Goal: Task Accomplishment & Management: Complete application form

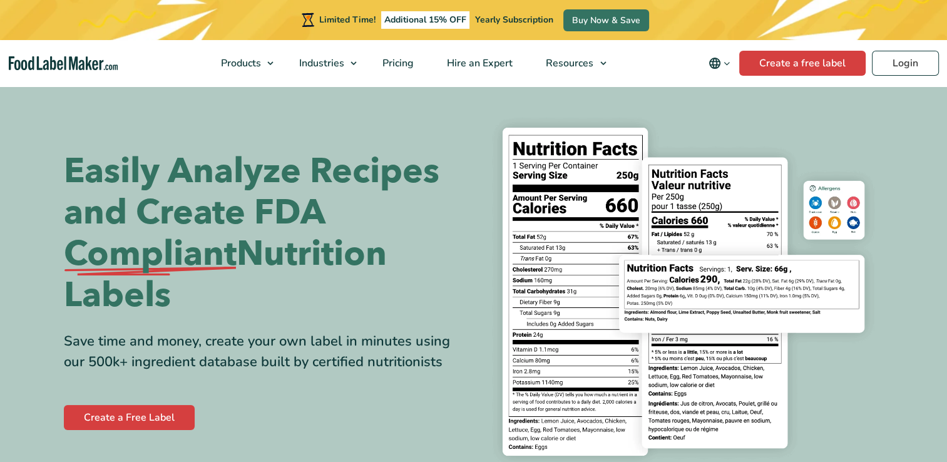
scroll to position [7, 0]
click at [770, 53] on link "Create a free label" at bounding box center [802, 63] width 126 height 25
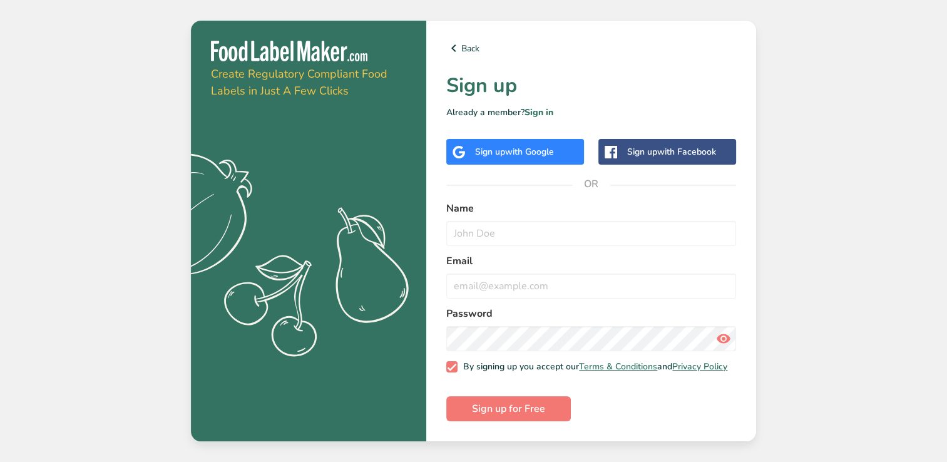
click at [564, 150] on div "Sign up with Google" at bounding box center [515, 152] width 138 height 26
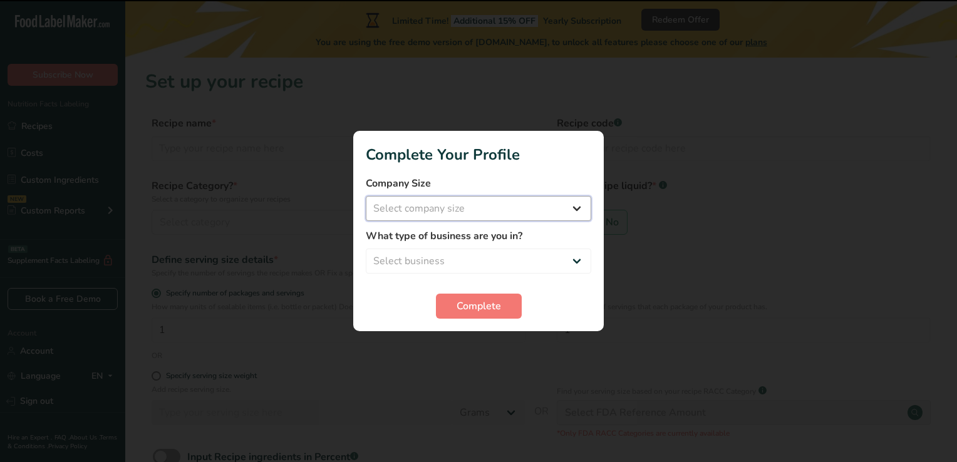
click at [536, 209] on select "Select company size Fewer than 10 Employees 10 to 50 Employees 51 to 500 Employ…" at bounding box center [478, 208] width 225 height 25
select select "1"
click at [366, 196] on select "Select company size Fewer than 10 Employees 10 to 50 Employees 51 to 500 Employ…" at bounding box center [478, 208] width 225 height 25
click at [529, 257] on select "Select business Packaged Food Manufacturer Restaurant & Cafe Bakery Meal Plans …" at bounding box center [478, 261] width 225 height 25
click at [492, 261] on select "Select business Packaged Food Manufacturer Restaurant & Cafe Bakery Meal Plans …" at bounding box center [478, 261] width 225 height 25
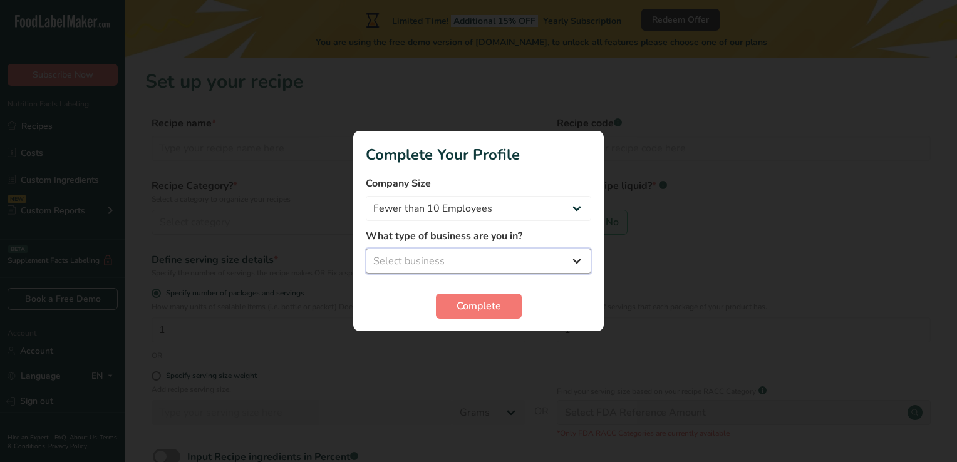
select select "2"
click at [366, 249] on select "Select business Packaged Food Manufacturer Restaurant & Cafe Bakery Meal Plans …" at bounding box center [478, 261] width 225 height 25
click at [490, 304] on span "Complete" at bounding box center [478, 306] width 44 height 15
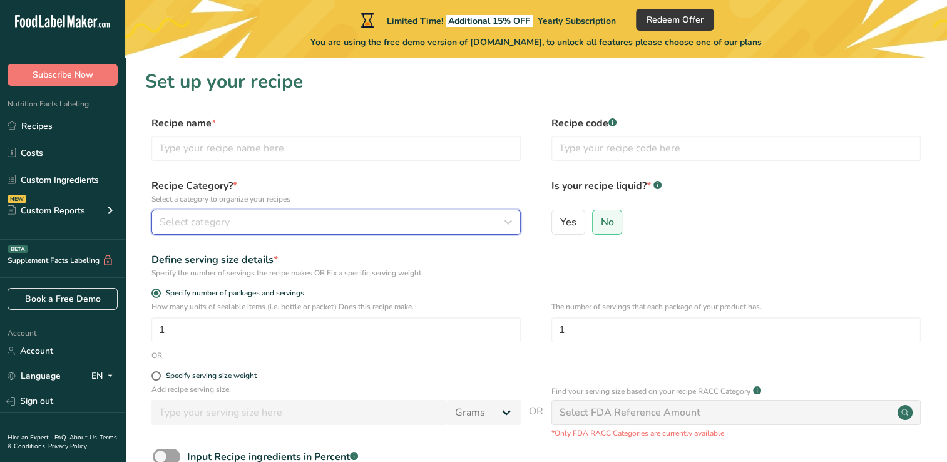
click at [386, 229] on div "Select category" at bounding box center [333, 222] width 346 height 15
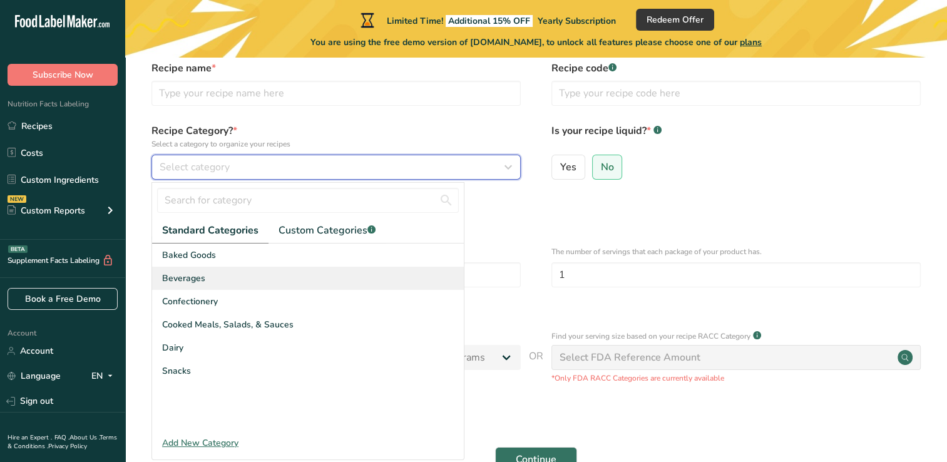
scroll to position [56, 0]
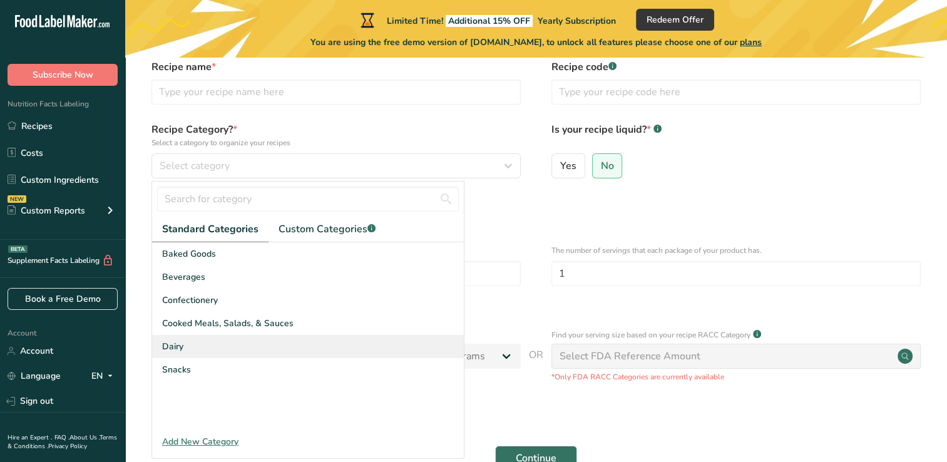
click at [243, 341] on div "Dairy" at bounding box center [308, 346] width 312 height 23
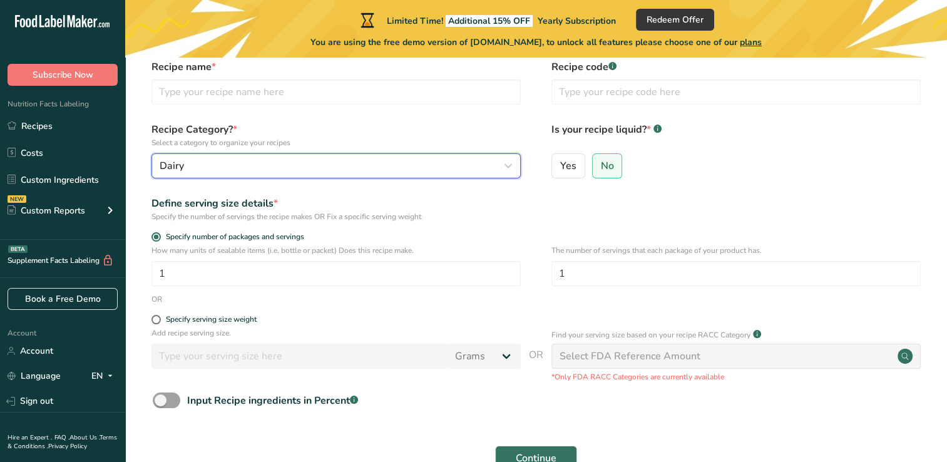
click at [288, 157] on button "Dairy" at bounding box center [336, 165] width 369 height 25
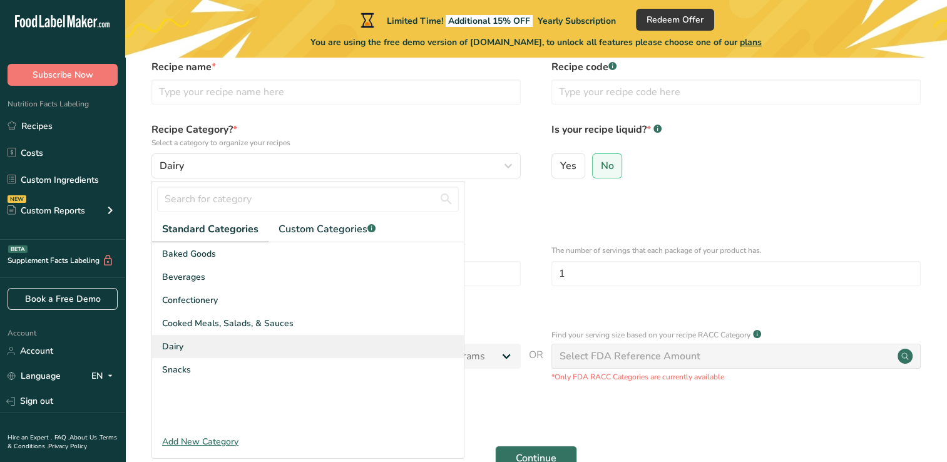
click at [225, 342] on div "Dairy" at bounding box center [308, 346] width 312 height 23
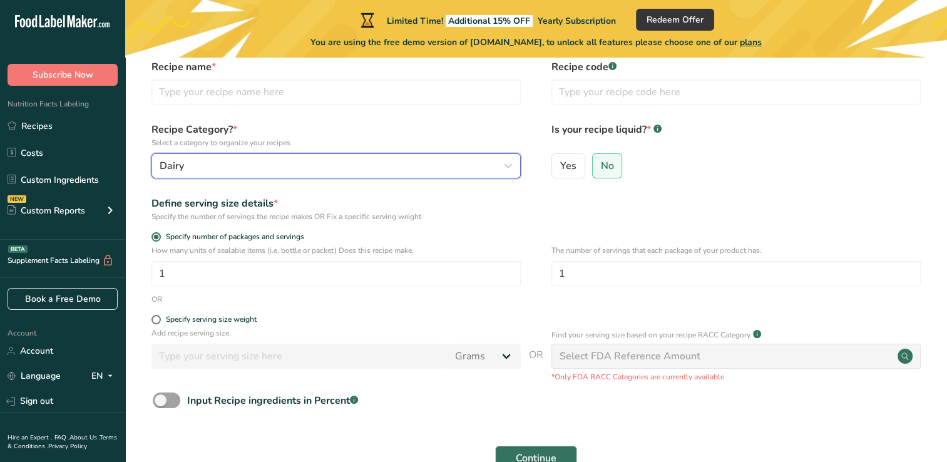
click at [269, 159] on div "Dairy" at bounding box center [333, 165] width 346 height 15
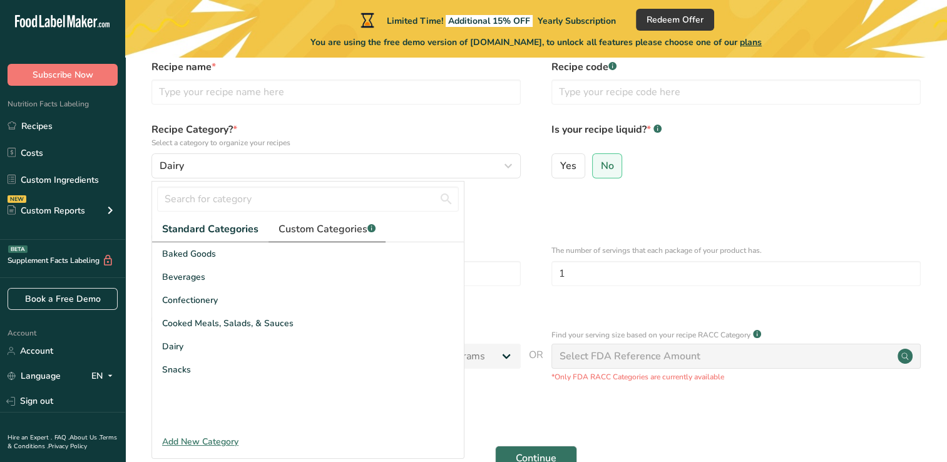
click at [347, 229] on span "Custom Categories .a-a{fill:#347362;}.b-a{fill:#fff;}" at bounding box center [327, 229] width 97 height 15
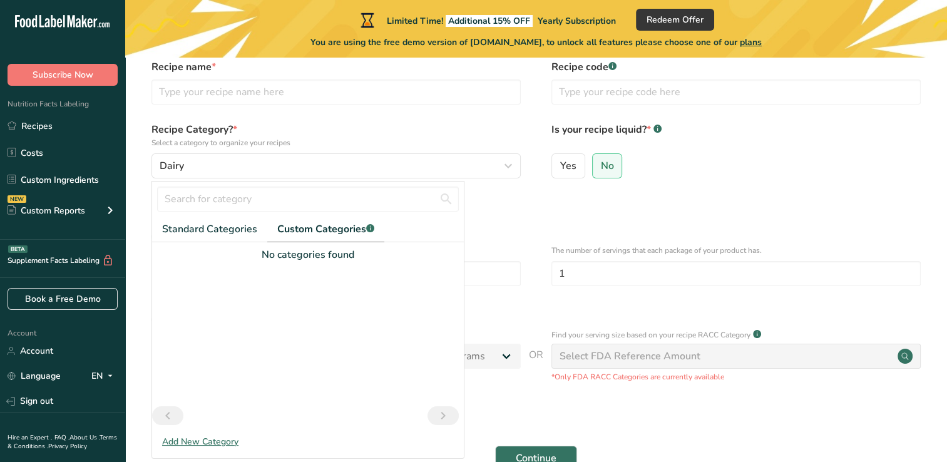
click at [287, 264] on div at bounding box center [308, 334] width 312 height 144
click at [202, 240] on link "Standard Categories" at bounding box center [209, 230] width 115 height 26
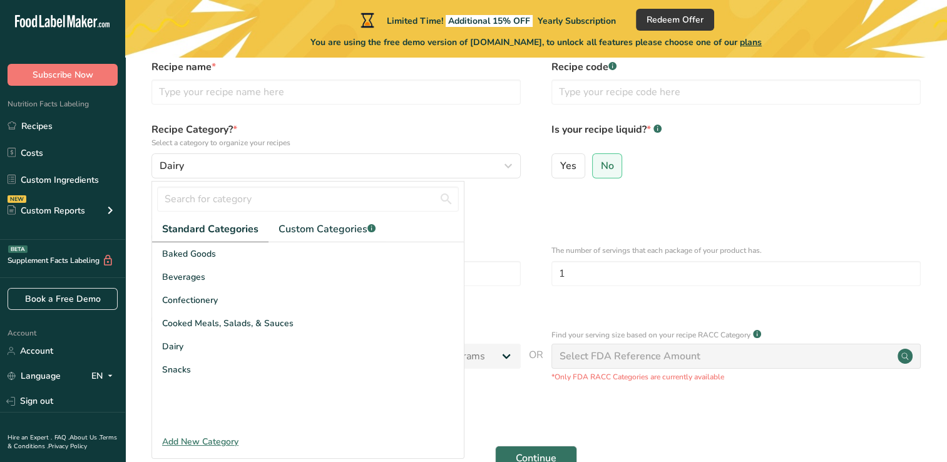
click at [217, 440] on div "Add New Category" at bounding box center [308, 441] width 312 height 13
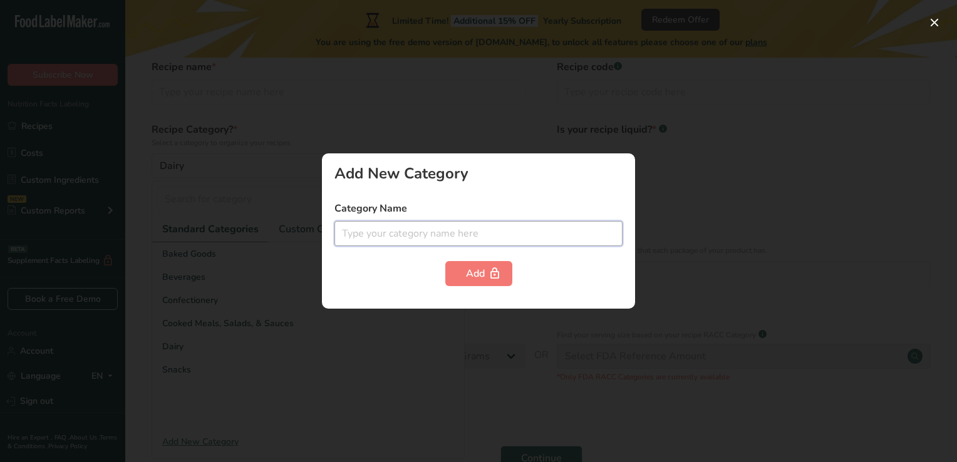
click at [453, 241] on input "text" at bounding box center [478, 233] width 288 height 25
type input "ice cream"
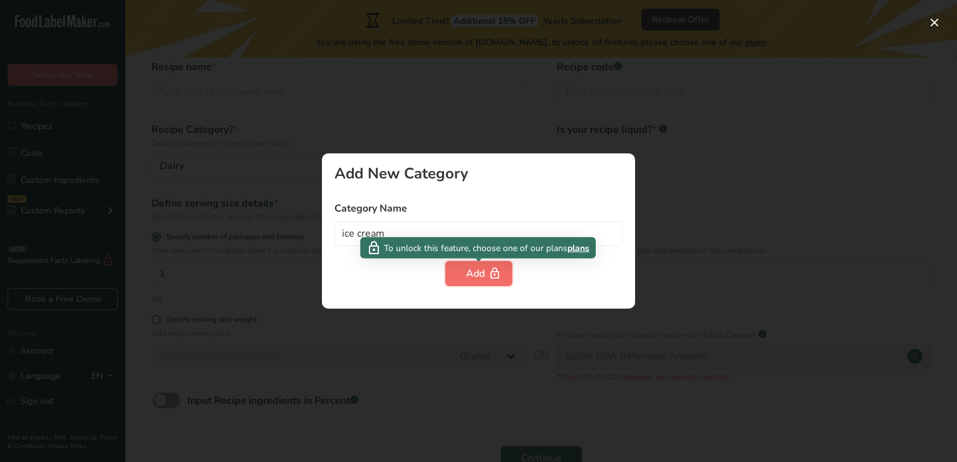
click at [477, 271] on div "Add" at bounding box center [479, 273] width 26 height 15
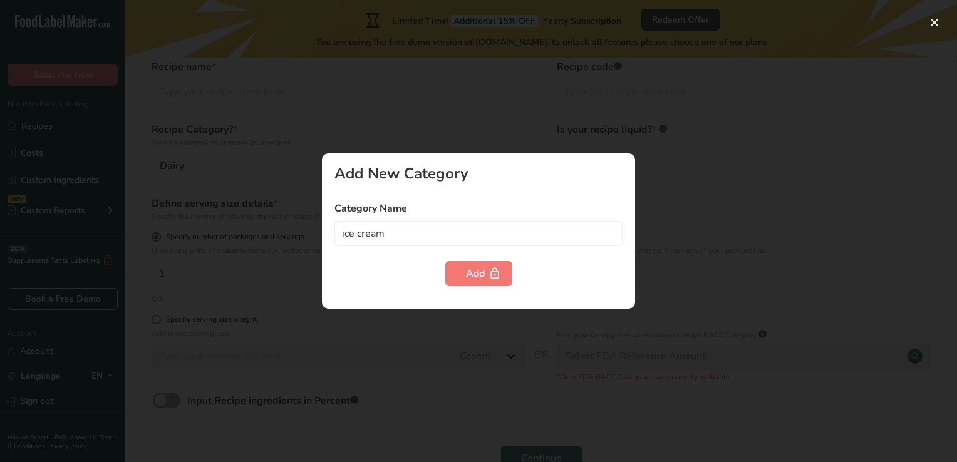
click at [554, 116] on div at bounding box center [478, 231] width 957 height 462
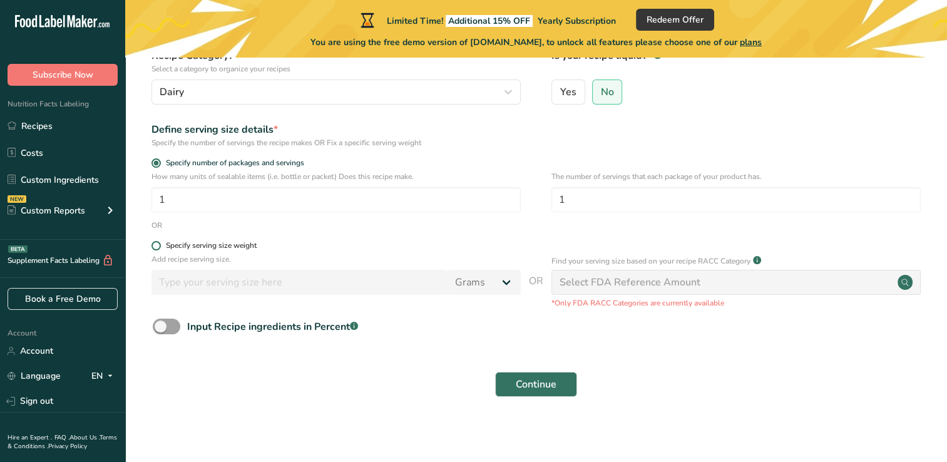
scroll to position [130, 0]
click at [160, 247] on span at bounding box center [156, 245] width 9 height 9
click at [160, 247] on input "Specify serving size weight" at bounding box center [156, 246] width 8 height 8
radio input "true"
radio input "false"
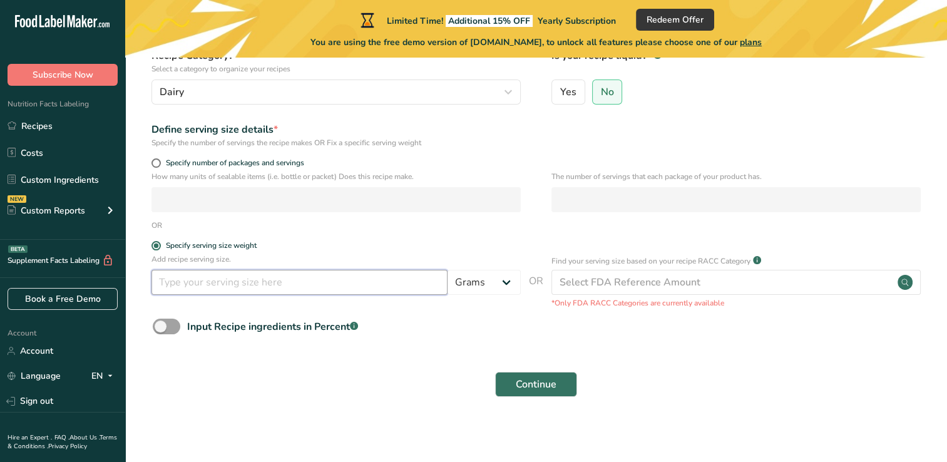
click at [296, 281] on input "number" at bounding box center [300, 282] width 296 height 25
click at [498, 280] on select "Grams kg mg mcg lb oz l mL fl oz tbsp tsp cup qt gallon" at bounding box center [484, 282] width 73 height 25
click at [448, 270] on select "Grams kg mg mcg lb oz l mL fl oz tbsp tsp cup qt gallon" at bounding box center [484, 282] width 73 height 25
click at [473, 281] on select "Grams kg mg mcg lb oz l mL fl oz tbsp tsp cup qt gallon" at bounding box center [484, 282] width 73 height 25
select select "0"
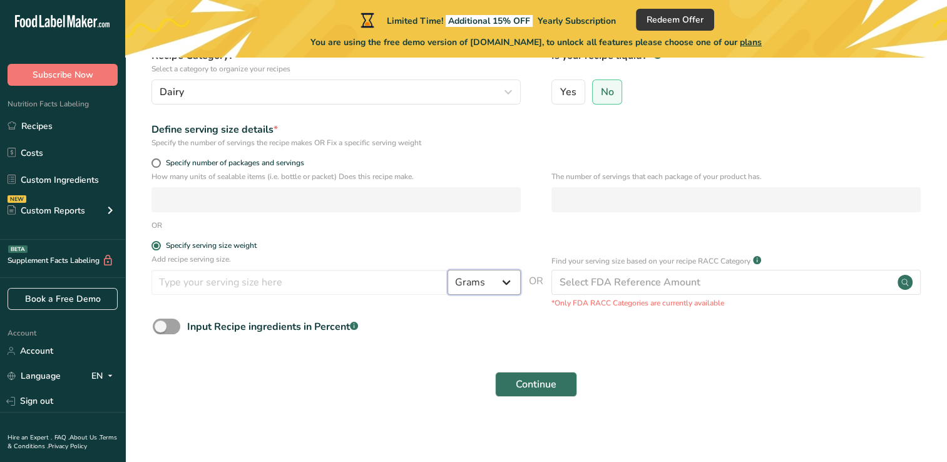
click at [448, 270] on select "Grams kg mg mcg lb oz l mL fl oz tbsp tsp cup qt gallon" at bounding box center [484, 282] width 73 height 25
click at [361, 284] on input "number" at bounding box center [300, 282] width 296 height 25
type input "198"
click at [170, 321] on span at bounding box center [167, 327] width 28 height 16
click at [161, 322] on input "Input Recipe ingredients in Percent .a-a{fill:#347362;}.b-a{fill:#fff;}" at bounding box center [157, 326] width 8 height 8
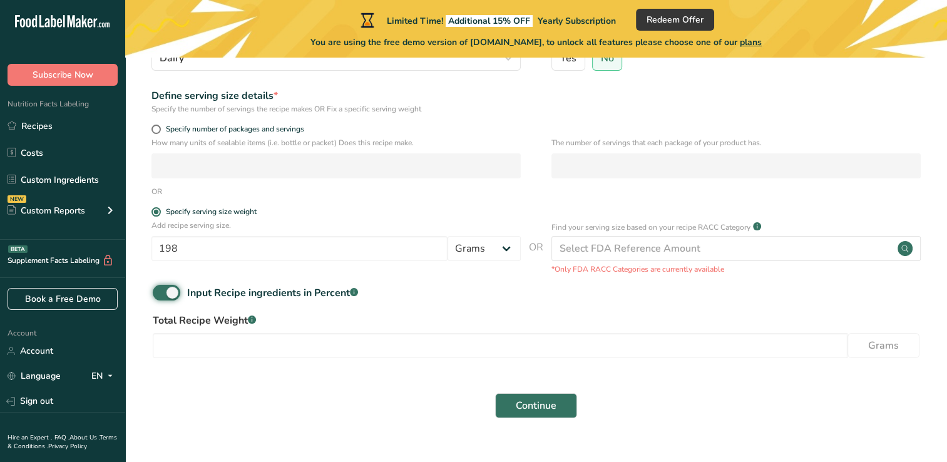
scroll to position [165, 0]
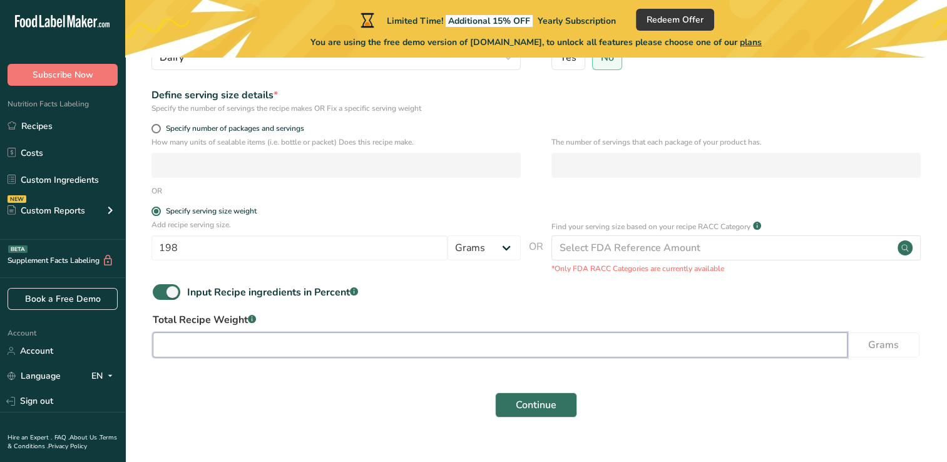
click at [358, 351] on input "number" at bounding box center [500, 344] width 695 height 25
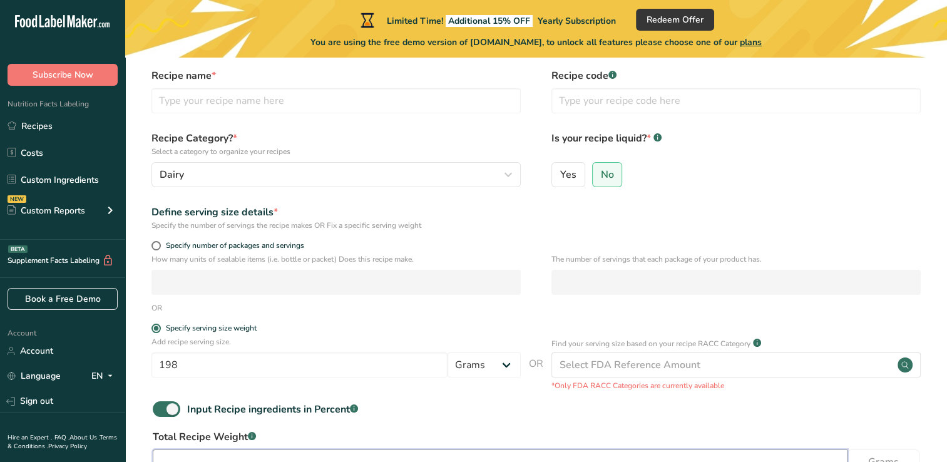
scroll to position [46, 0]
click at [651, 299] on div "The number of servings that each package of your product has." at bounding box center [736, 279] width 369 height 49
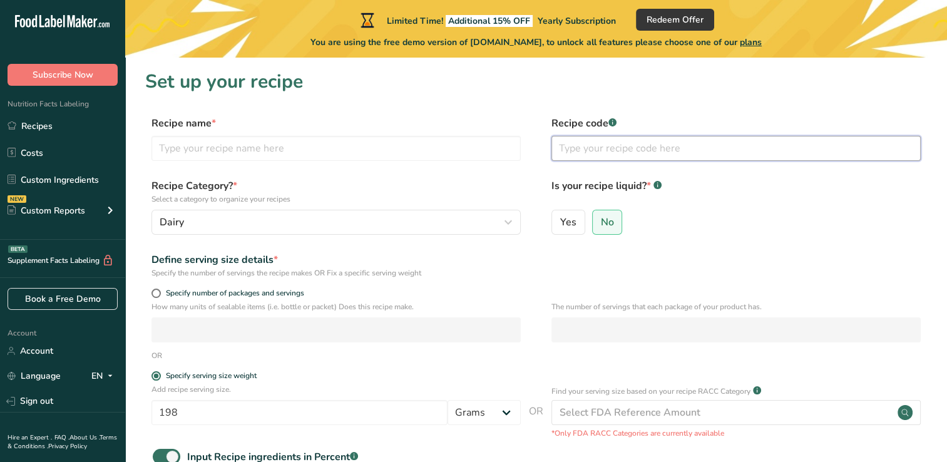
click at [619, 144] on input "text" at bounding box center [736, 148] width 369 height 25
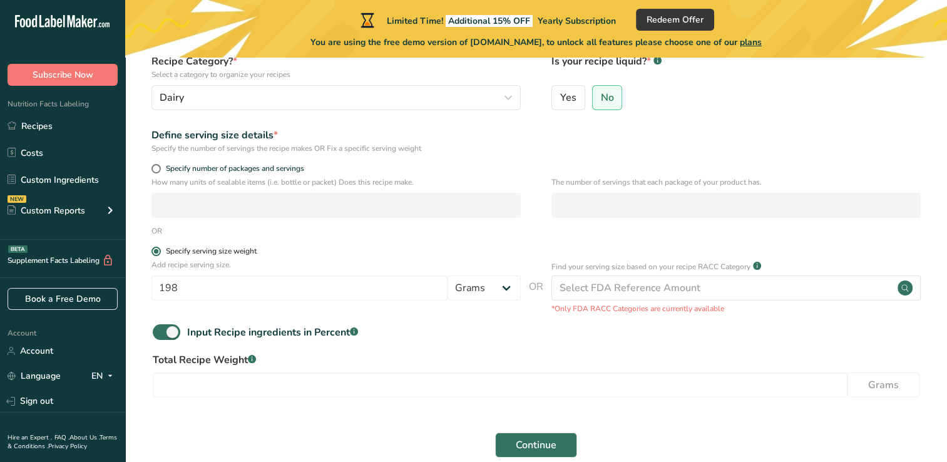
scroll to position [126, 0]
click at [163, 332] on span at bounding box center [167, 331] width 28 height 16
click at [161, 332] on input "Input Recipe ingredients in Percent .a-a{fill:#347362;}.b-a{fill:#fff;}" at bounding box center [157, 331] width 8 height 8
checkbox input "false"
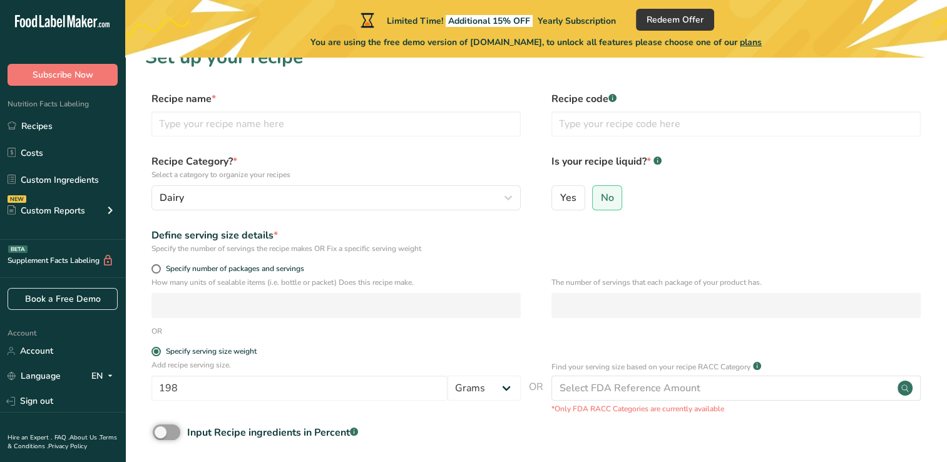
scroll to position [24, 0]
click at [160, 269] on span at bounding box center [156, 269] width 9 height 9
click at [160, 269] on input "Specify number of packages and servings" at bounding box center [156, 269] width 8 height 8
radio input "true"
radio input "false"
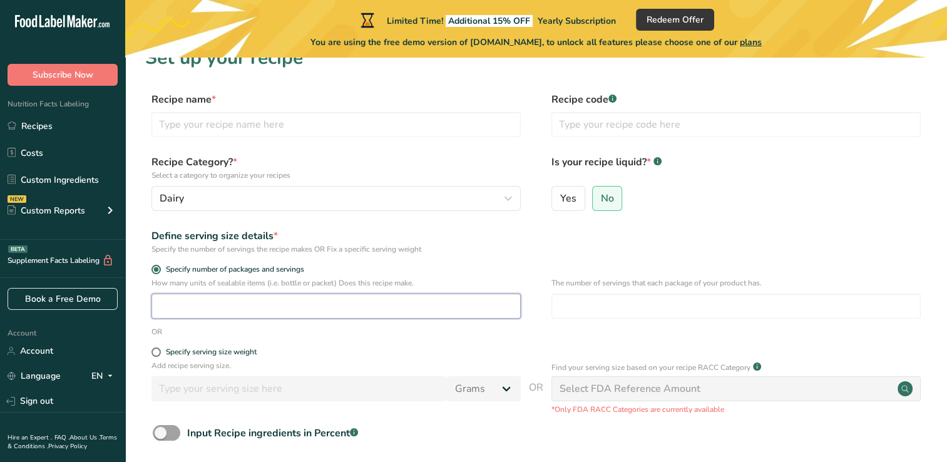
click at [224, 312] on input "number" at bounding box center [336, 306] width 369 height 25
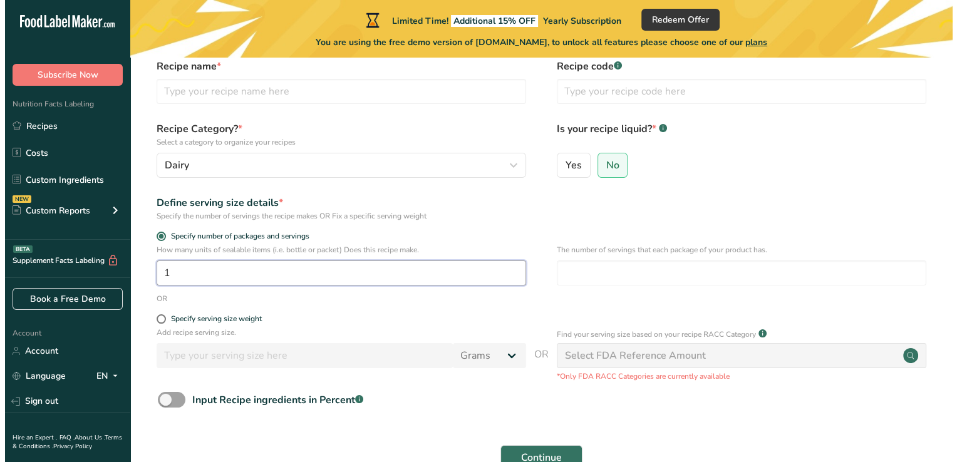
scroll to position [104, 0]
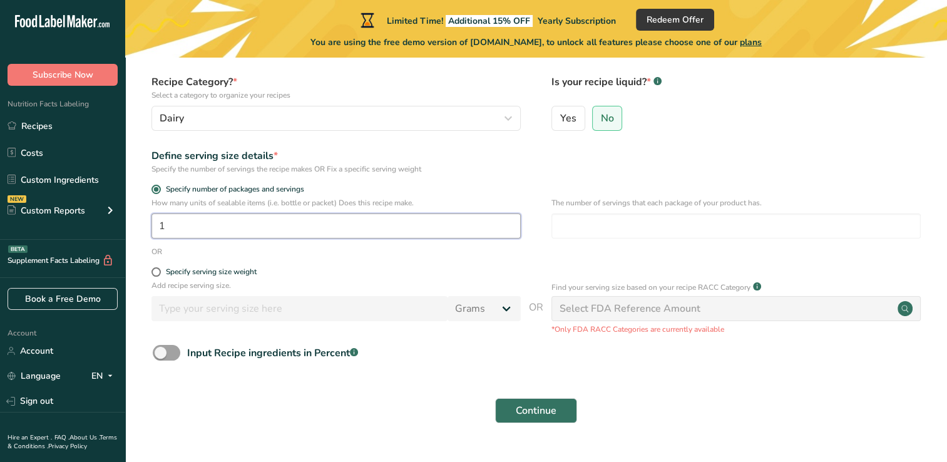
type input "1"
click at [370, 395] on div "Continue" at bounding box center [536, 411] width 782 height 40
click at [154, 275] on span at bounding box center [156, 271] width 9 height 9
click at [154, 275] on input "Specify serving size weight" at bounding box center [156, 272] width 8 height 8
radio input "true"
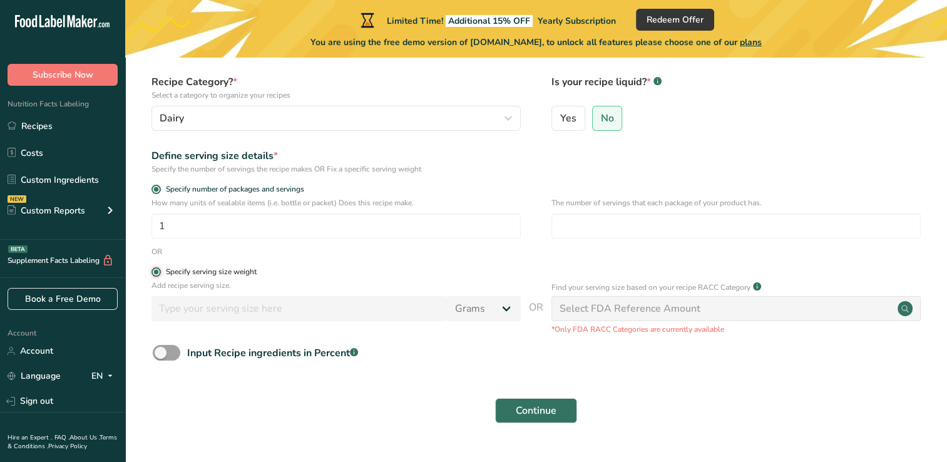
radio input "false"
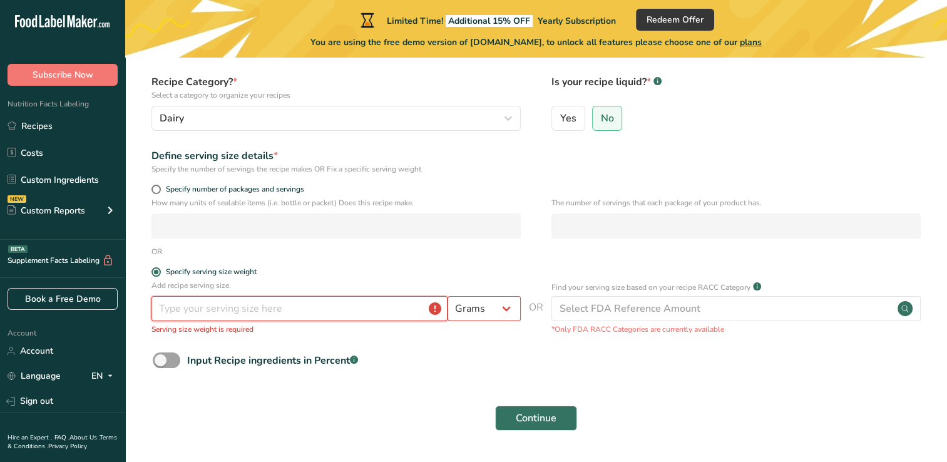
click at [230, 309] on input "number" at bounding box center [300, 308] width 296 height 25
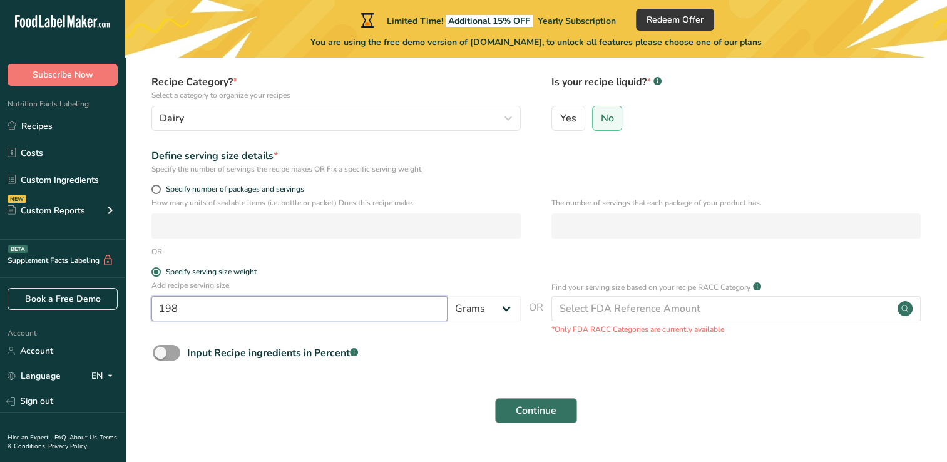
type input "198"
click at [548, 414] on span "Continue" at bounding box center [536, 410] width 41 height 15
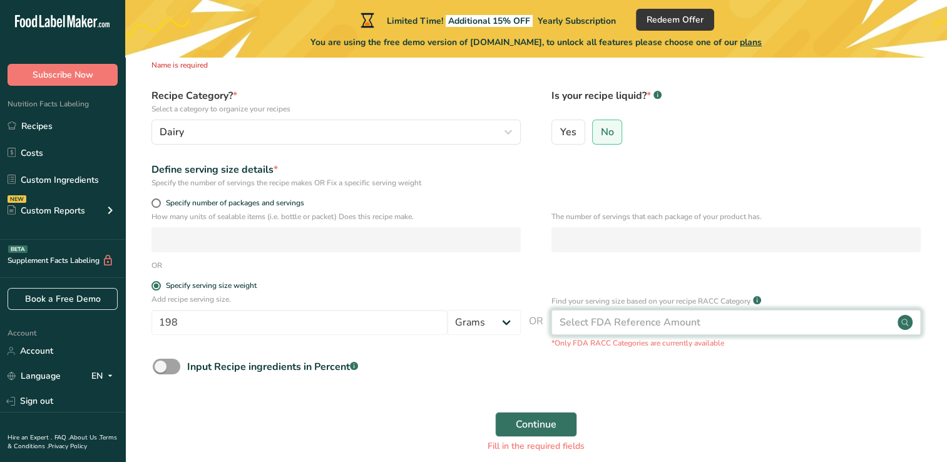
click at [690, 326] on div "Select FDA Reference Amount" at bounding box center [630, 322] width 141 height 15
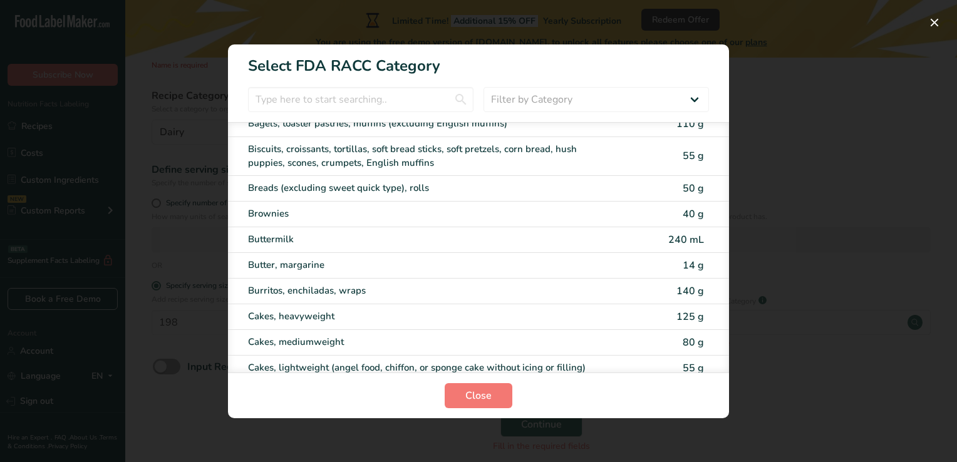
scroll to position [41, 0]
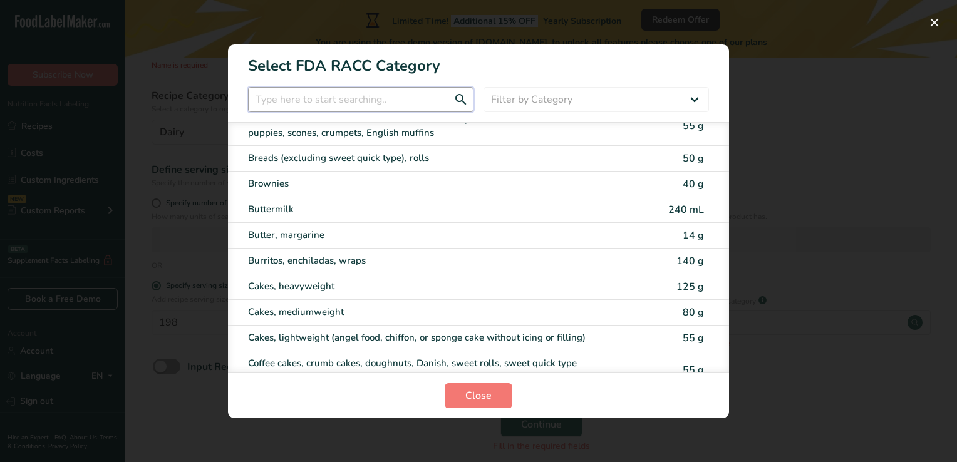
click at [401, 99] on input "RACC Category Selection Modal" at bounding box center [360, 99] width 225 height 25
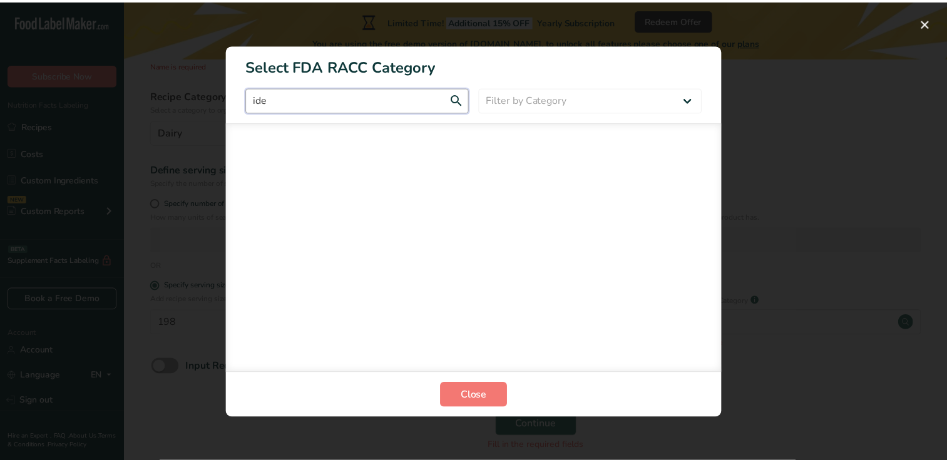
scroll to position [0, 0]
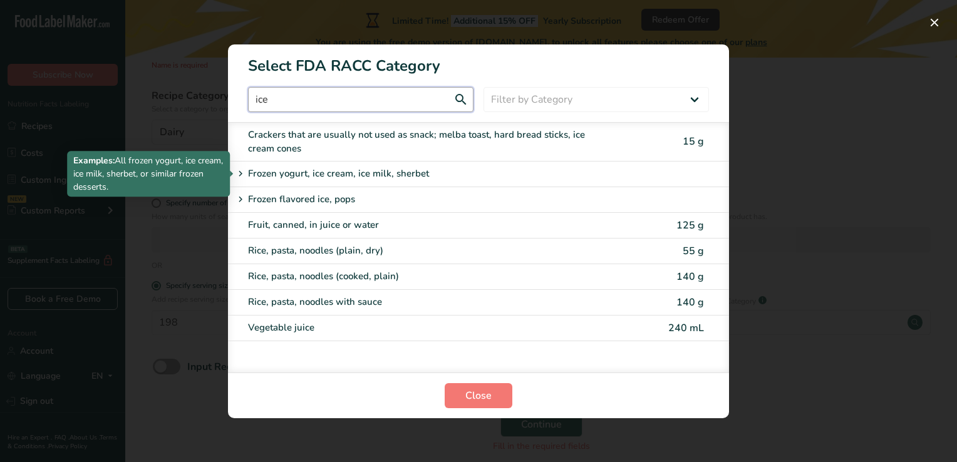
type input "ice"
click at [407, 174] on p "Frozen yogurt, ice cream, ice milk, sherbet" at bounding box center [338, 174] width 181 height 15
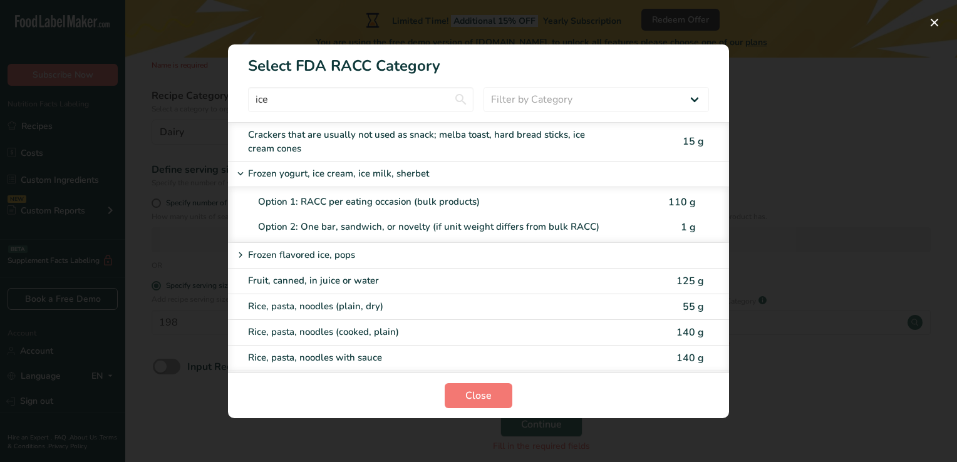
click at [446, 197] on div "Option 1: RACC per eating occasion (bulk products)" at bounding box center [458, 202] width 400 height 14
type input "110"
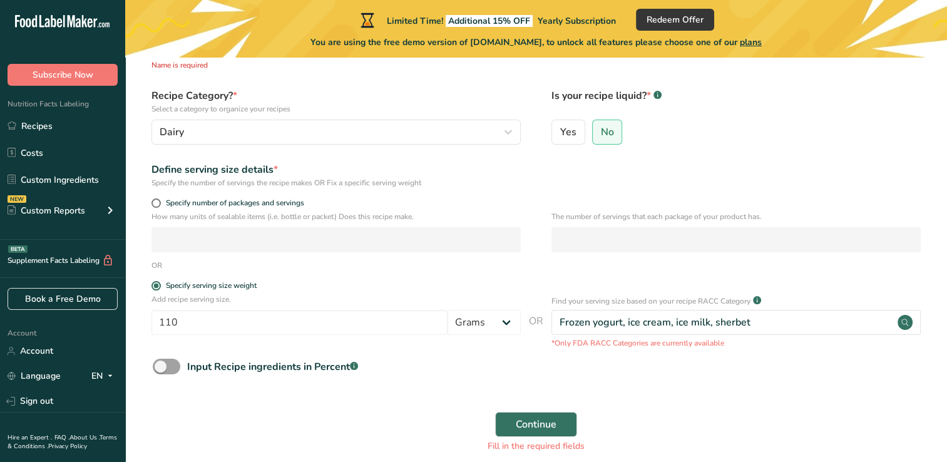
scroll to position [162, 0]
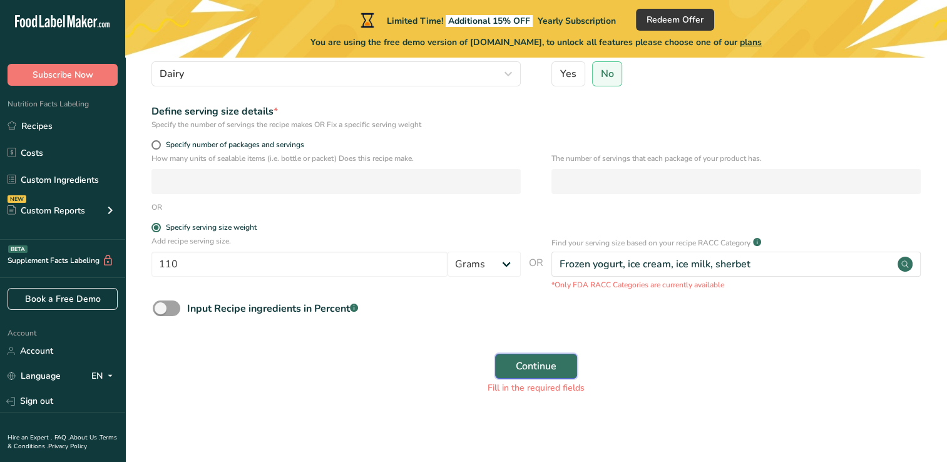
click at [529, 371] on span "Continue" at bounding box center [536, 366] width 41 height 15
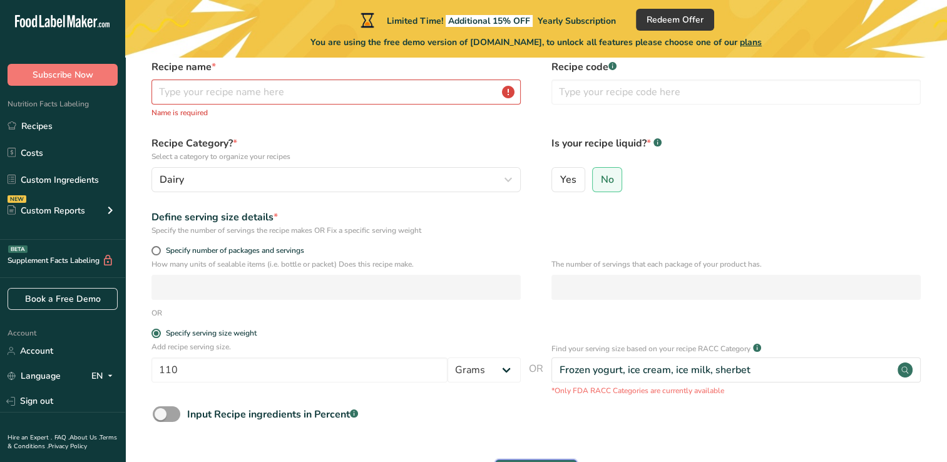
scroll to position [0, 0]
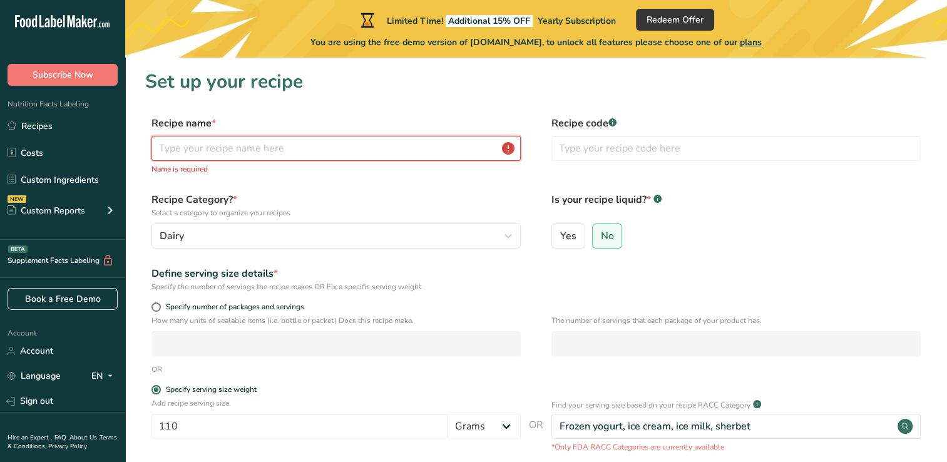
click at [320, 151] on input "text" at bounding box center [336, 148] width 369 height 25
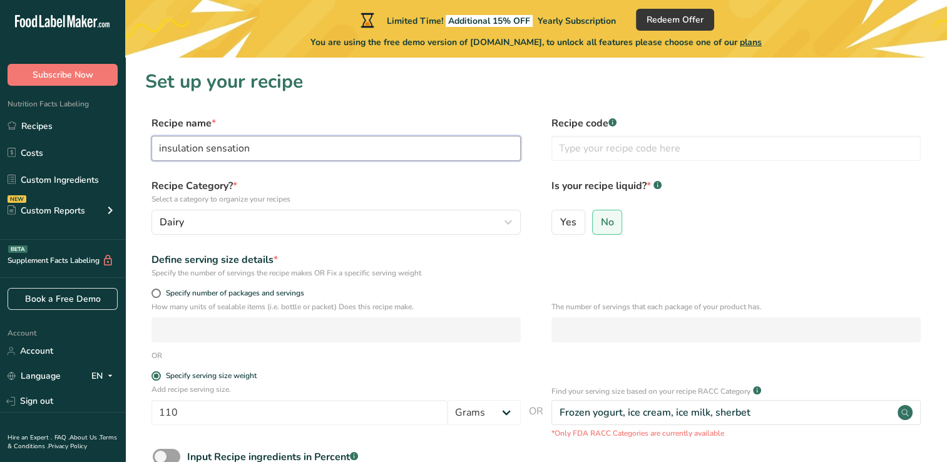
scroll to position [148, 0]
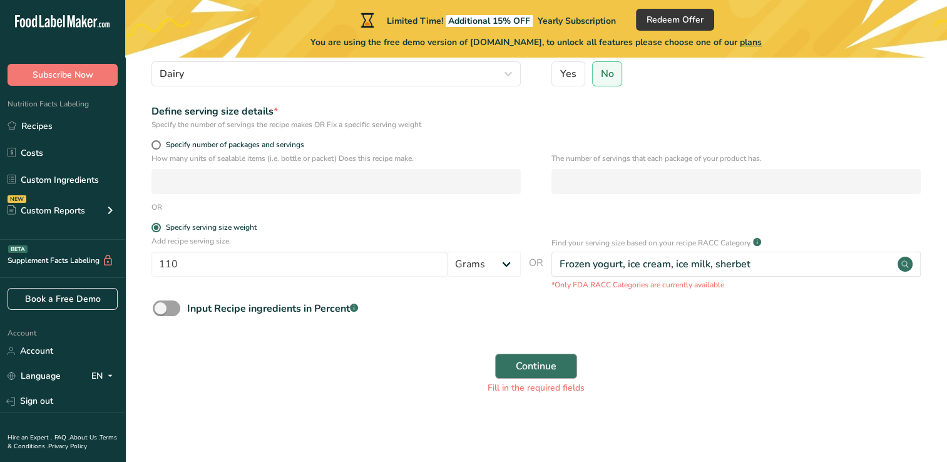
type input "insulation sensation"
click at [525, 369] on span "Continue" at bounding box center [536, 366] width 41 height 15
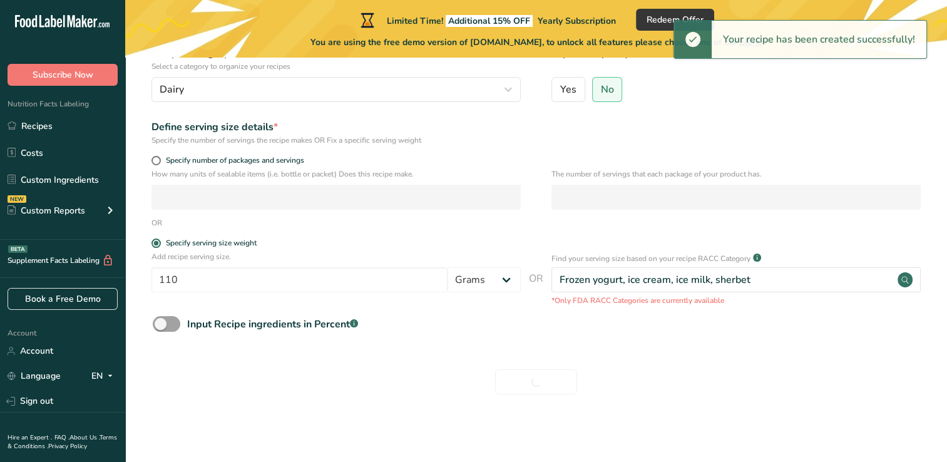
scroll to position [0, 0]
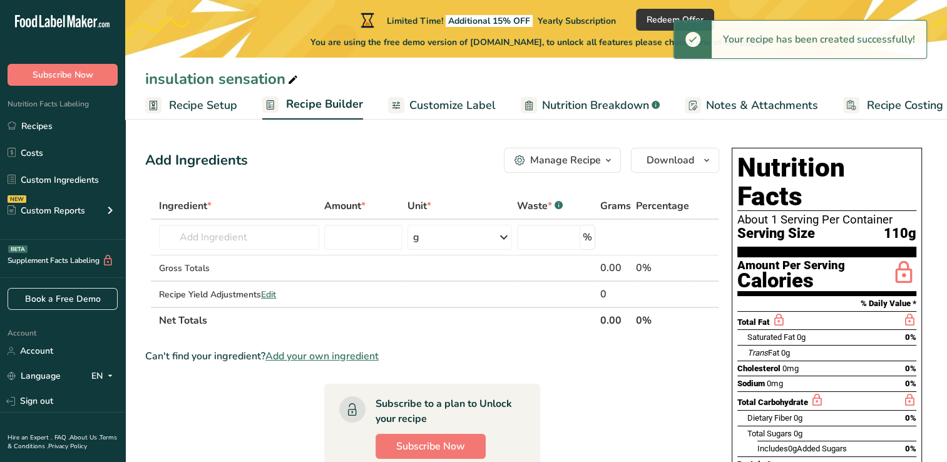
scroll to position [1, 0]
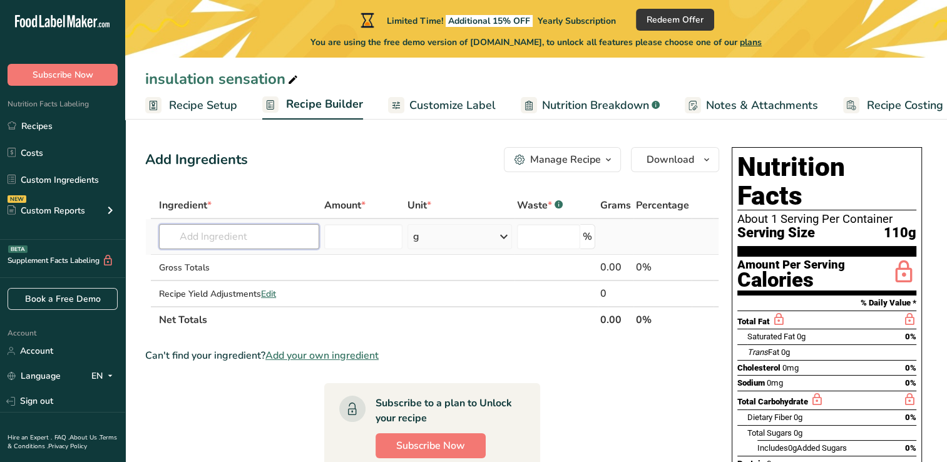
click at [253, 239] on input "text" at bounding box center [239, 236] width 160 height 25
type input "c"
type input "p"
type input "c"
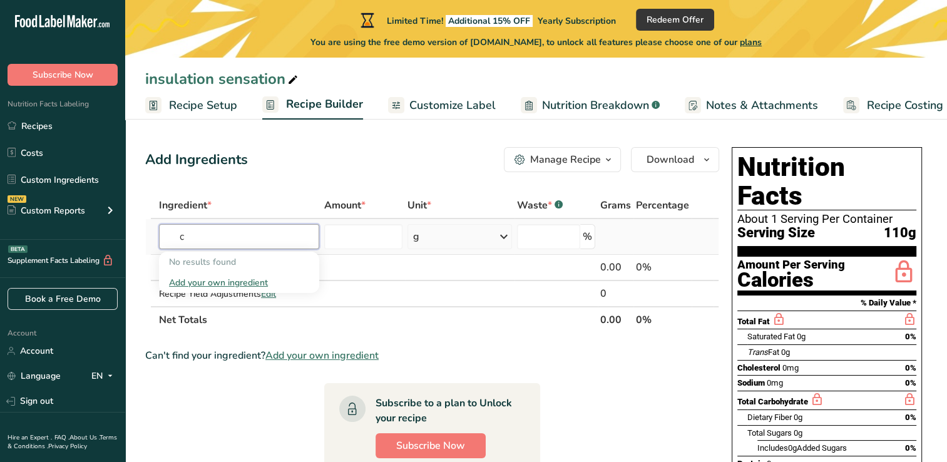
type input "c"
click at [232, 284] on div "Add your own ingredient" at bounding box center [239, 282] width 140 height 13
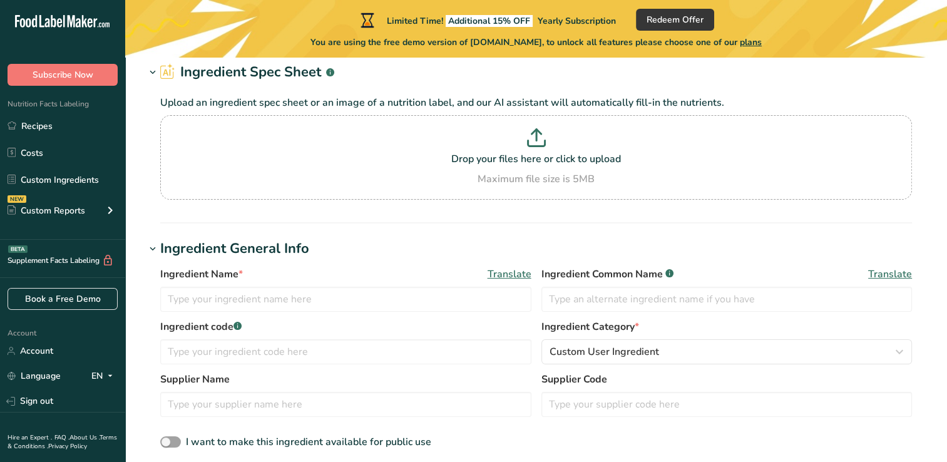
scroll to position [81, 0]
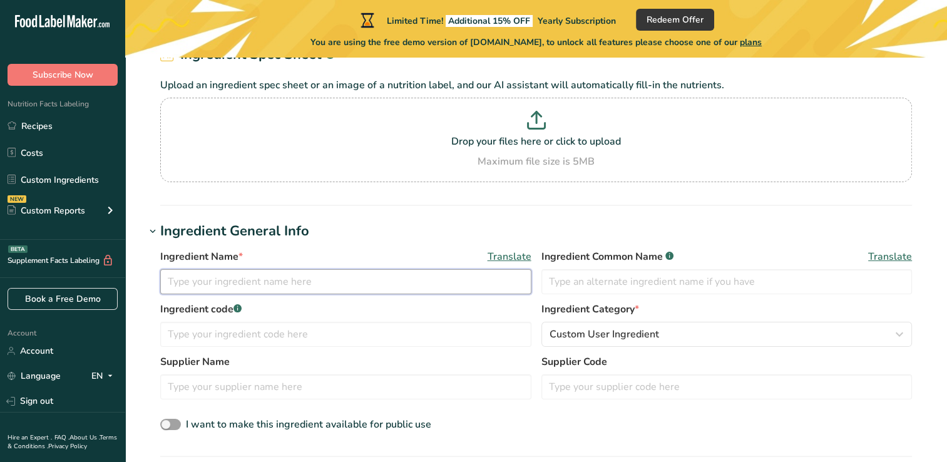
click at [376, 286] on input "text" at bounding box center [345, 281] width 371 height 25
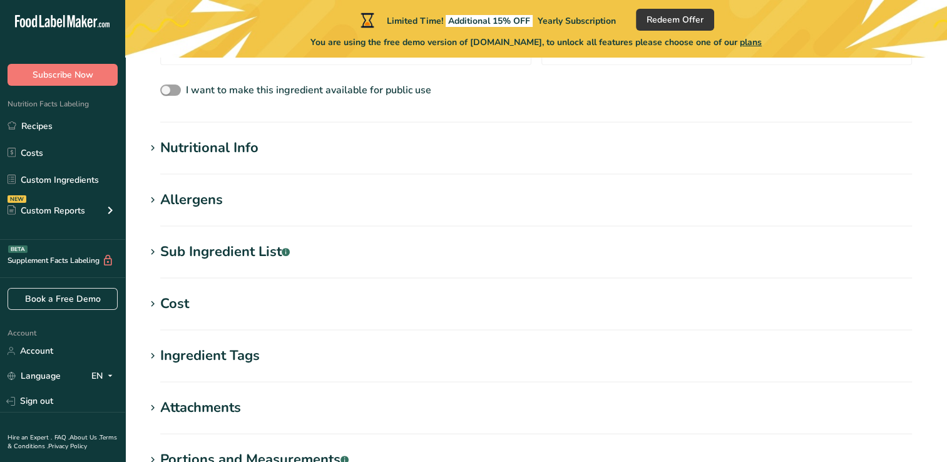
scroll to position [416, 0]
click at [268, 150] on h1 "Nutritional Info" at bounding box center [536, 148] width 782 height 21
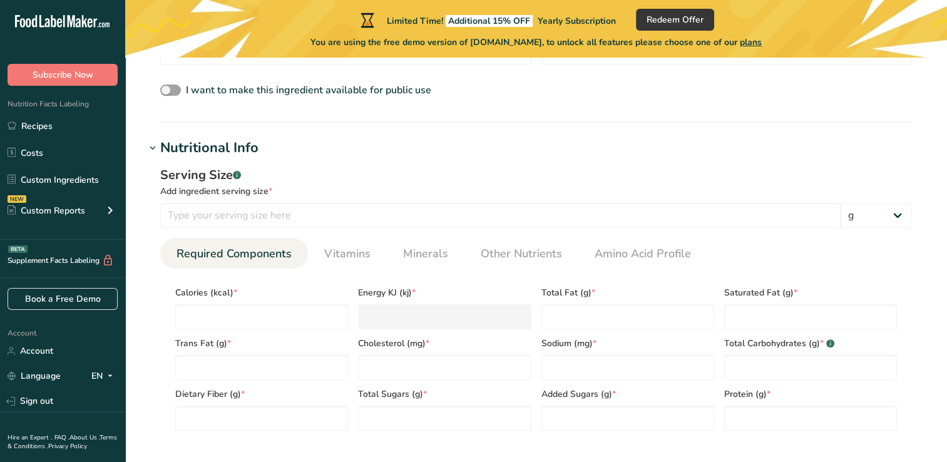
click at [258, 144] on div "Nutritional Info" at bounding box center [209, 148] width 98 height 21
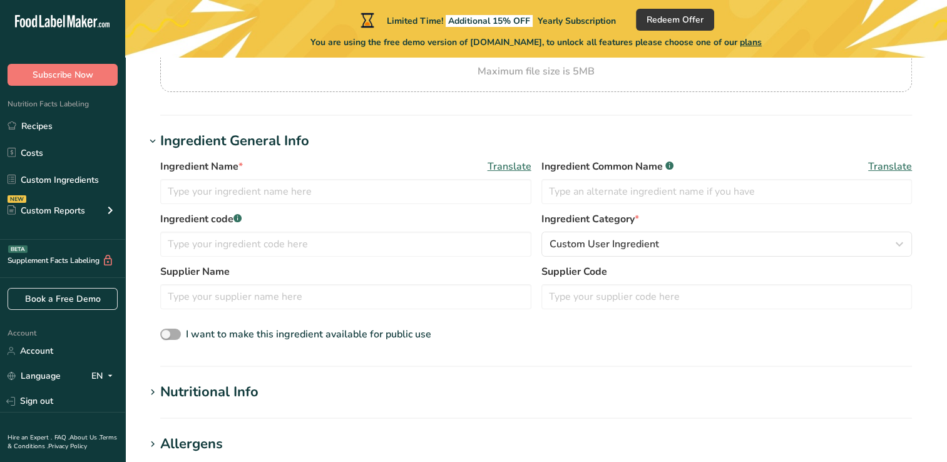
scroll to position [170, 0]
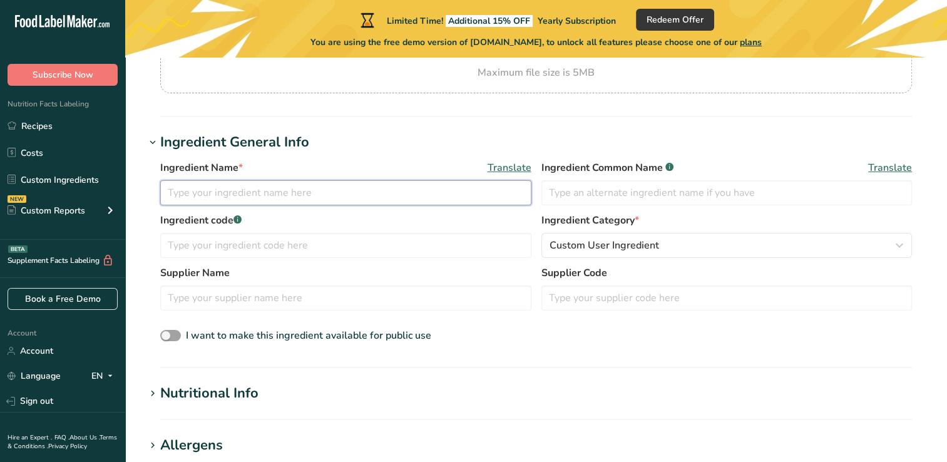
click at [281, 192] on input "text" at bounding box center [345, 192] width 371 height 25
click at [356, 197] on input "text" at bounding box center [345, 192] width 371 height 25
type input "pop rocks"
click at [346, 245] on input "text" at bounding box center [345, 245] width 371 height 25
click at [644, 188] on input "text" at bounding box center [727, 192] width 371 height 25
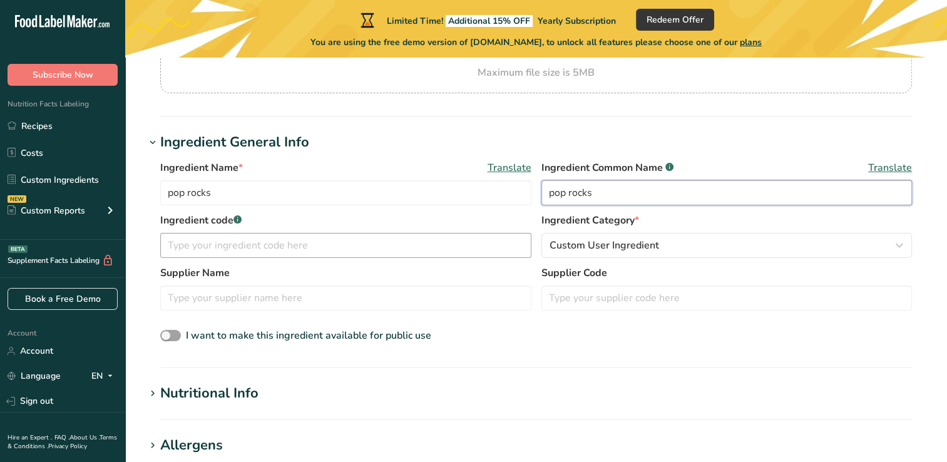
type input "pop rocks"
click at [376, 246] on input "text" at bounding box center [345, 245] width 371 height 25
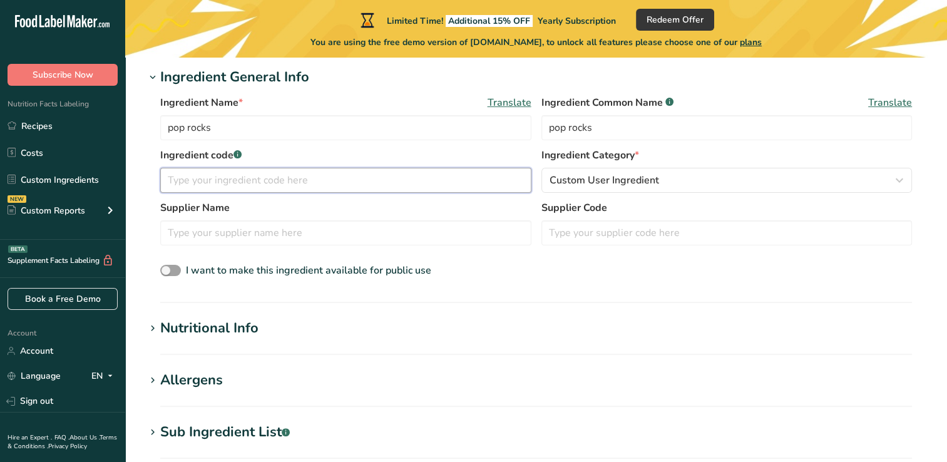
scroll to position [252, 0]
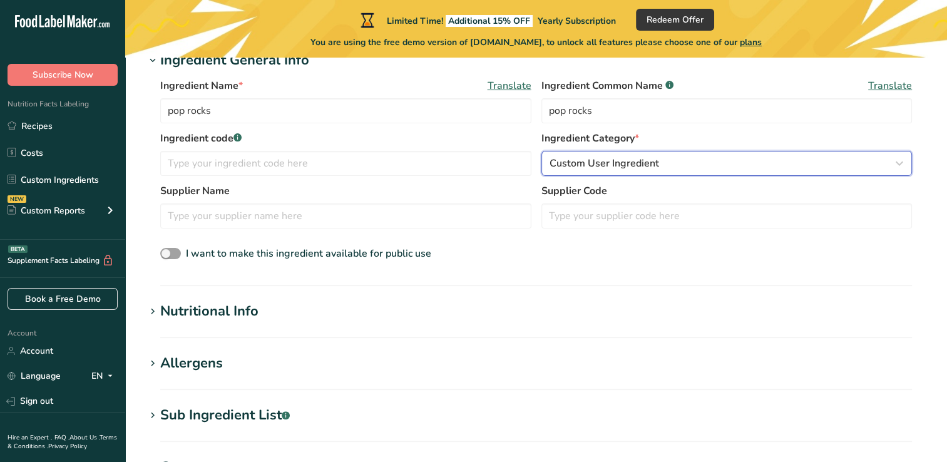
click at [642, 152] on button "Custom User Ingredient" at bounding box center [727, 163] width 371 height 25
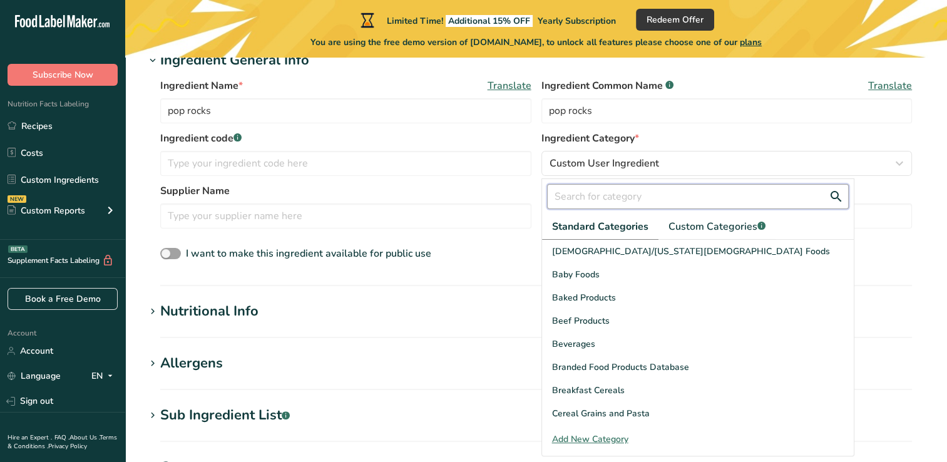
click at [659, 201] on input "text" at bounding box center [698, 196] width 302 height 25
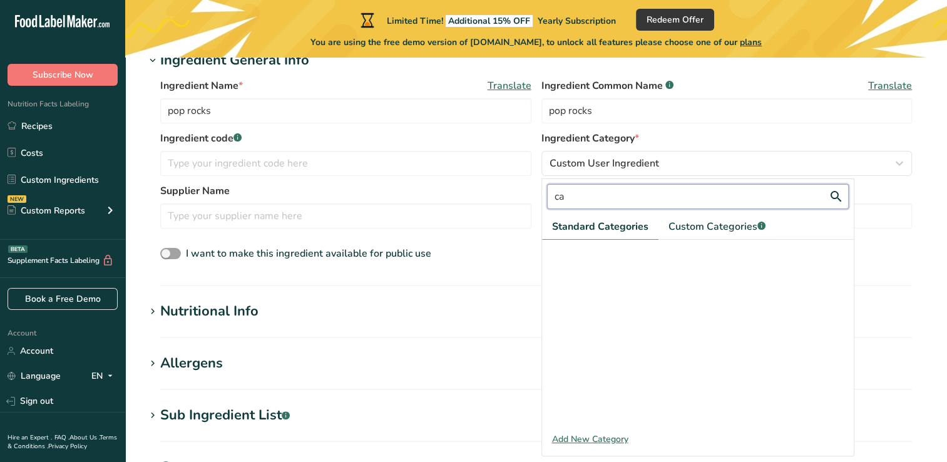
type input "c"
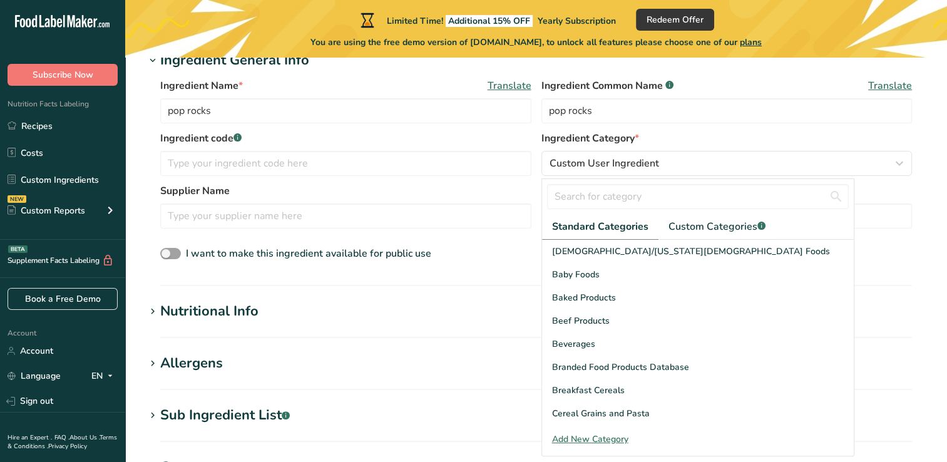
click at [515, 278] on section "Ingredient General Info Ingredient Name * Translate pop rocks Ingredient Common…" at bounding box center [536, 168] width 782 height 236
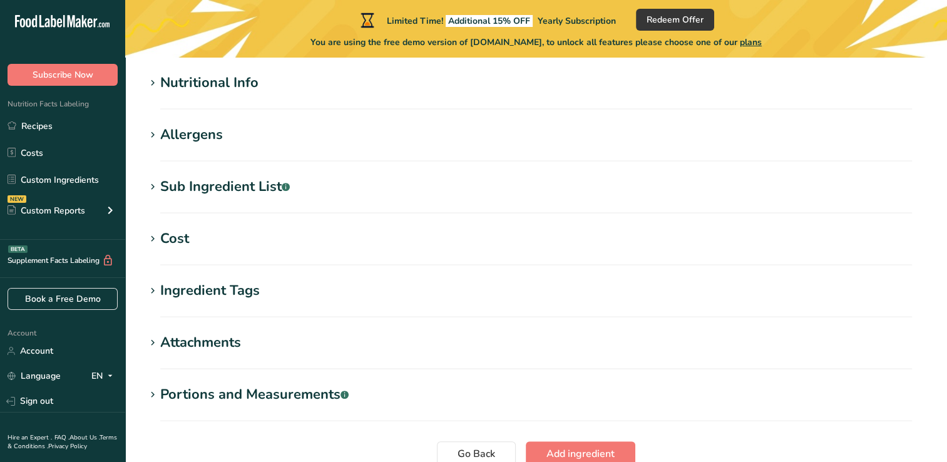
scroll to position [481, 0]
click at [186, 241] on div "Cost" at bounding box center [174, 239] width 29 height 21
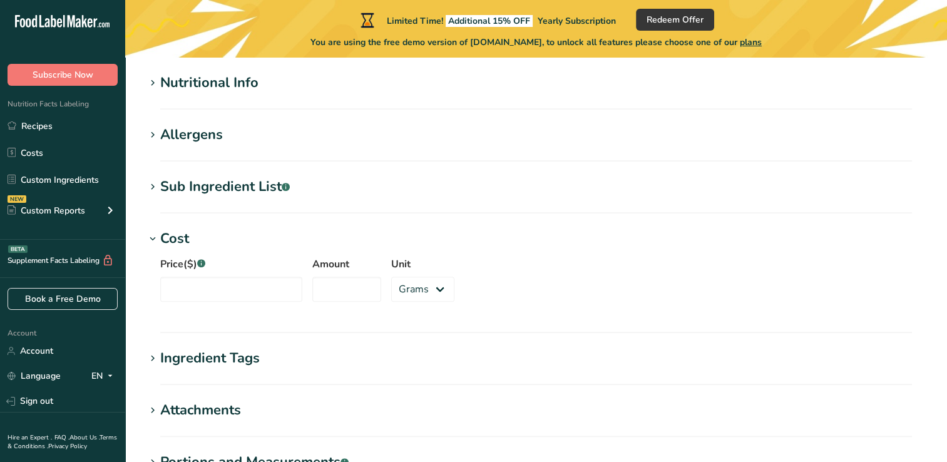
click at [186, 241] on div "Cost" at bounding box center [174, 239] width 29 height 21
drag, startPoint x: 187, startPoint y: 240, endPoint x: 233, endPoint y: 239, distance: 46.3
click at [233, 239] on h1 "Cost" at bounding box center [536, 239] width 782 height 21
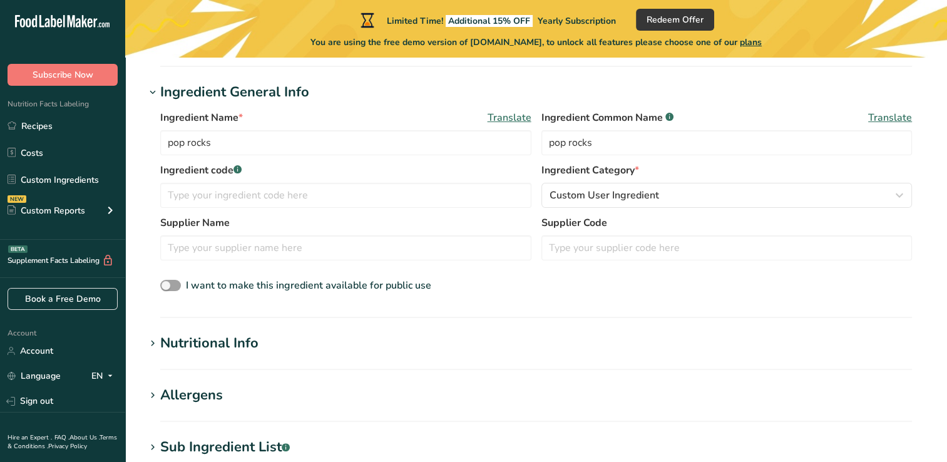
scroll to position [215, 0]
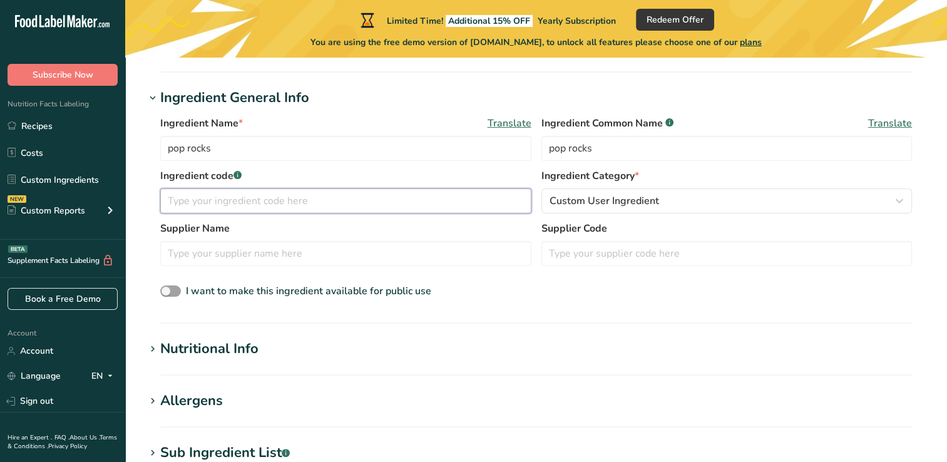
click at [297, 203] on input "text" at bounding box center [345, 200] width 371 height 25
paste input "721874012530"
type input "721874012530"
click at [665, 251] on input "text" at bounding box center [727, 253] width 371 height 25
click at [453, 261] on input "text" at bounding box center [345, 253] width 371 height 25
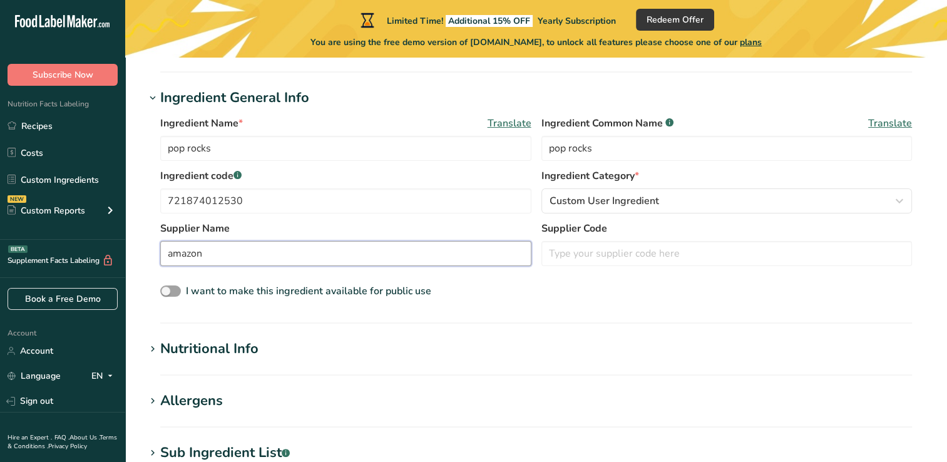
type input "amazon"
click at [358, 345] on h1 "Nutritional Info" at bounding box center [536, 349] width 782 height 21
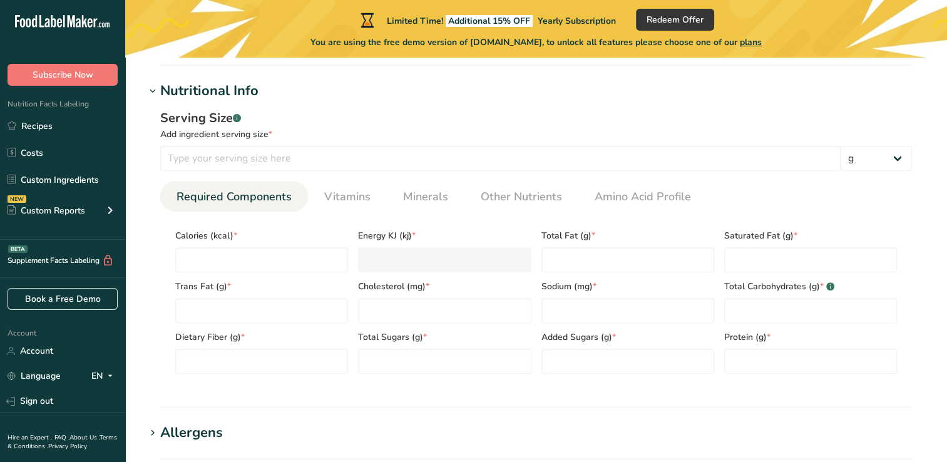
scroll to position [473, 0]
click at [753, 373] on input "number" at bounding box center [810, 360] width 173 height 25
type input "0"
click at [468, 361] on Sugars "number" at bounding box center [444, 360] width 173 height 25
type Sugars "8"
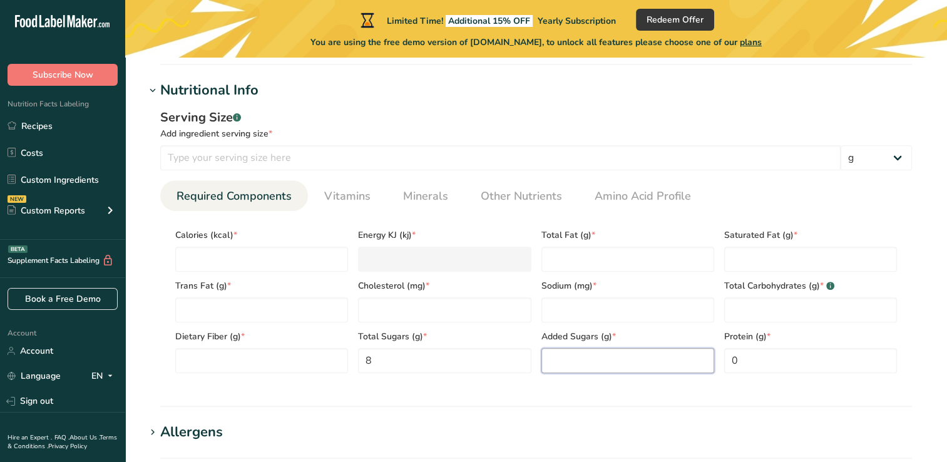
click at [574, 364] on Sugars "number" at bounding box center [628, 360] width 173 height 25
type Sugars "2"
click at [323, 361] on Fiber "number" at bounding box center [261, 360] width 173 height 25
type Fiber "0"
click at [824, 302] on Carbohydrates "number" at bounding box center [810, 309] width 173 height 25
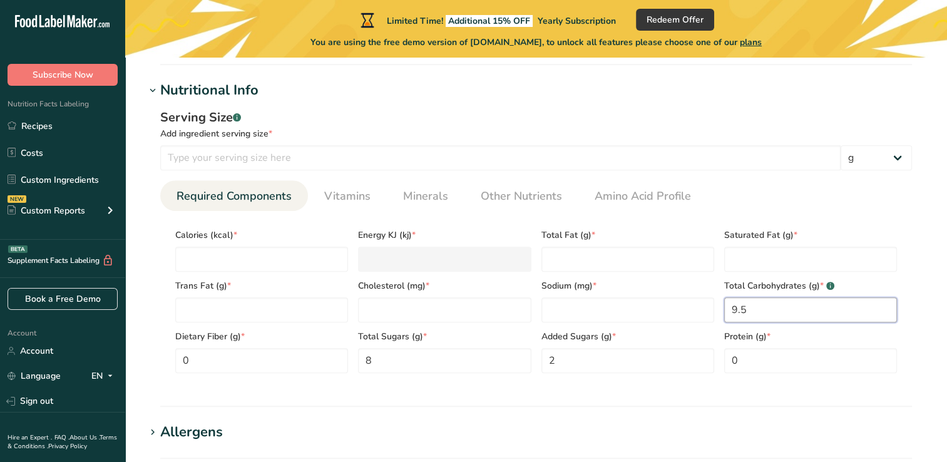
type Carbohydrates "9.5"
click at [654, 317] on input "number" at bounding box center [628, 309] width 173 height 25
type input "0"
click at [455, 304] on input "number" at bounding box center [444, 309] width 173 height 25
type input "0"
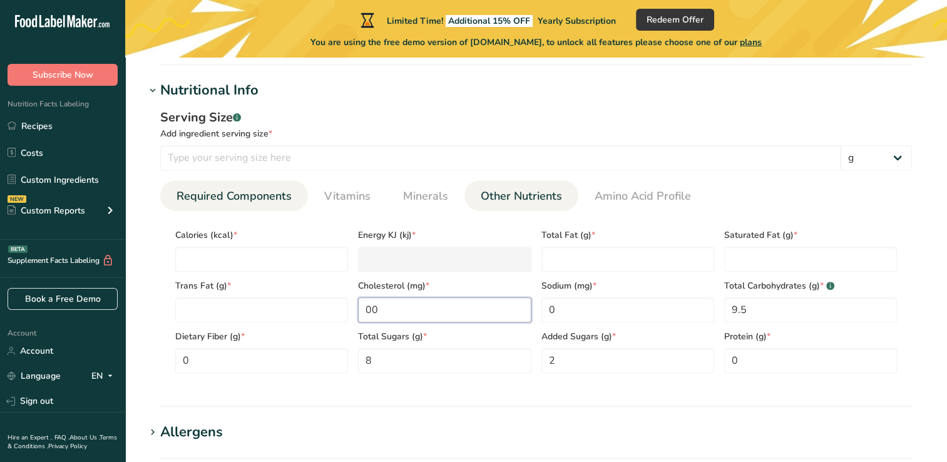
type input "0"
click at [619, 262] on Fat "number" at bounding box center [628, 259] width 173 height 25
type Fat "0"
click at [734, 271] on Fat "number" at bounding box center [810, 259] width 173 height 25
type Fat "0"
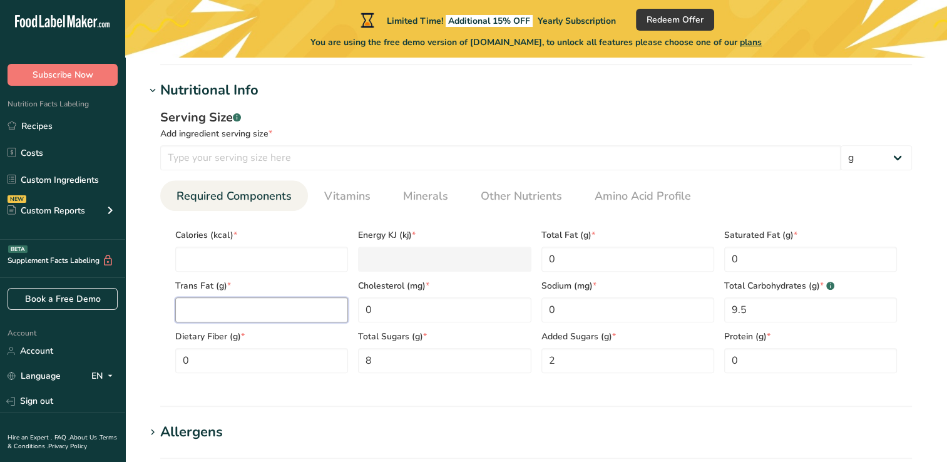
click at [255, 307] on Fat "number" at bounding box center [261, 309] width 173 height 25
type Fat "0"
click at [333, 257] on input "number" at bounding box center [261, 259] width 173 height 25
click at [403, 282] on span "Cholesterol (mg) *" at bounding box center [444, 285] width 173 height 13
click at [323, 256] on input "number" at bounding box center [261, 259] width 173 height 25
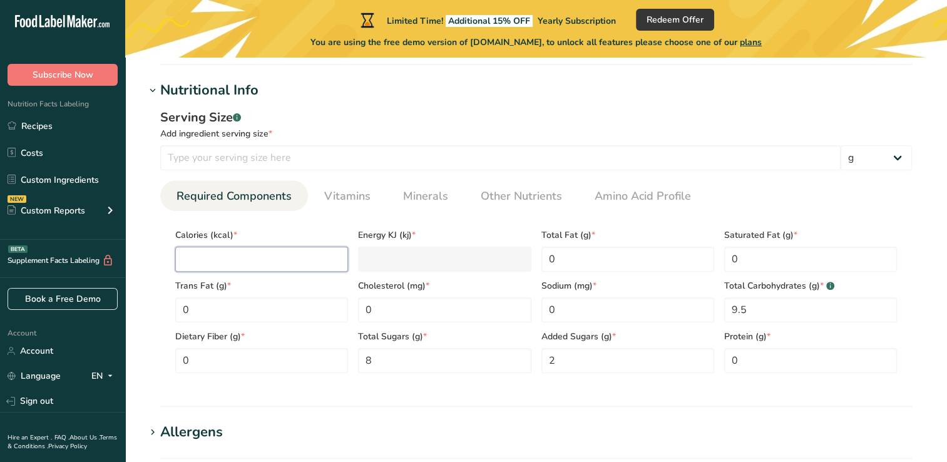
type input "3"
type KJ "12.6"
type input "34"
type KJ "142.3"
type input "34"
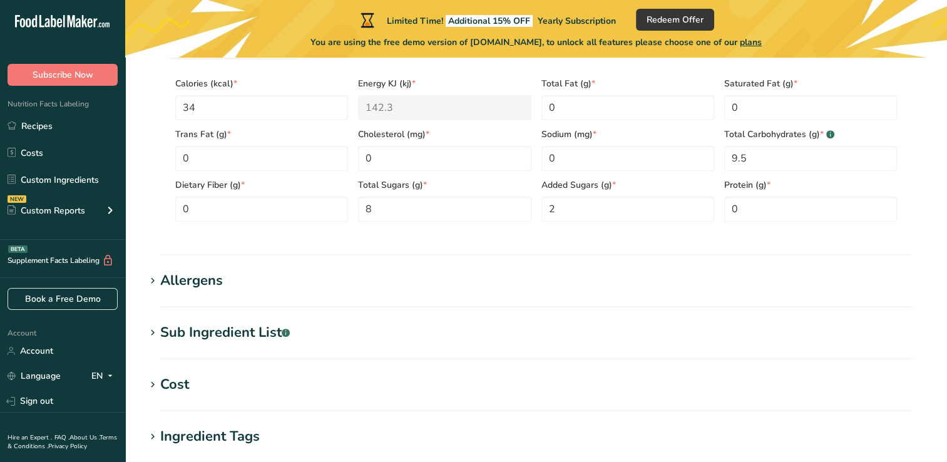
scroll to position [629, 0]
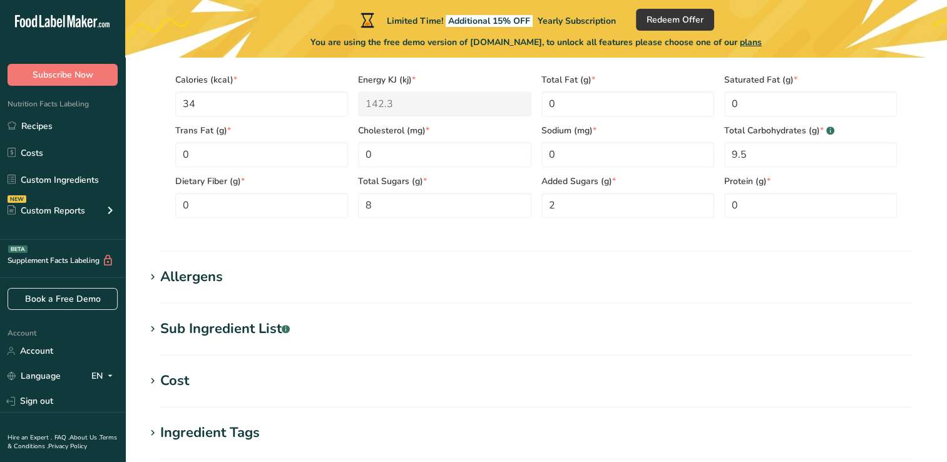
click at [247, 326] on div "Sub Ingredient List .a-a{fill:#347362;}.b-a{fill:#fff;}" at bounding box center [225, 329] width 130 height 21
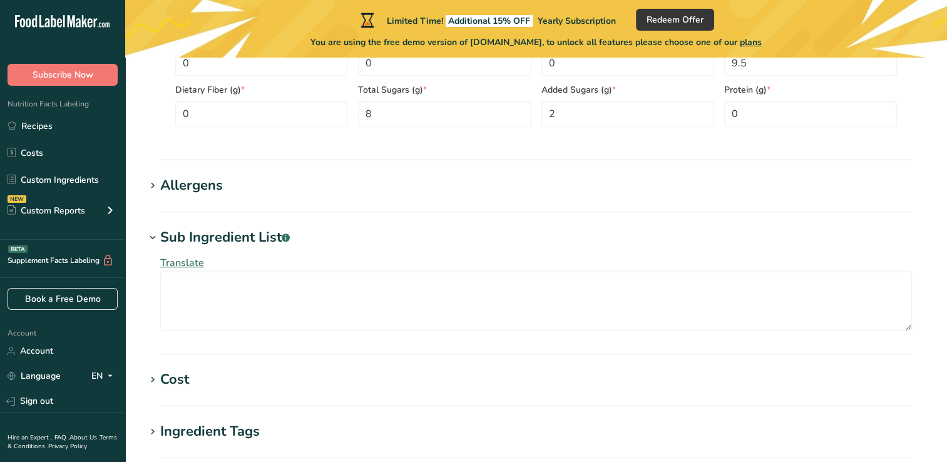
scroll to position [754, 0]
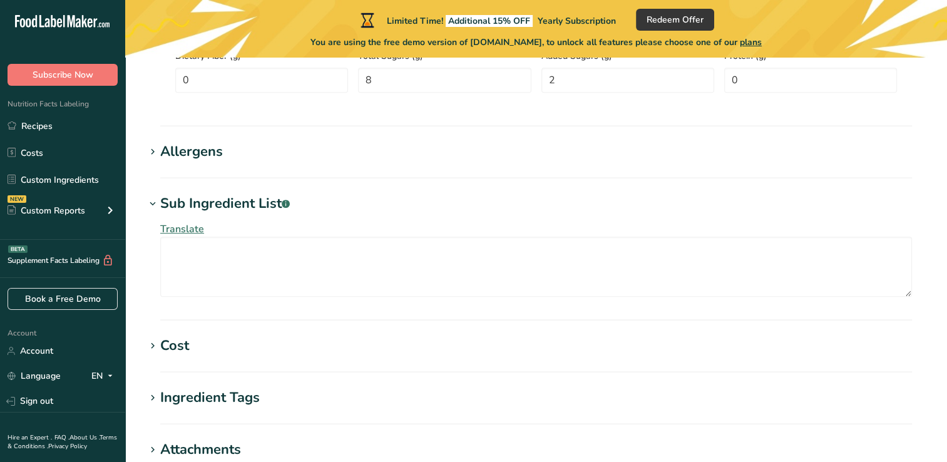
click at [184, 235] on span "Translate" at bounding box center [182, 229] width 44 height 14
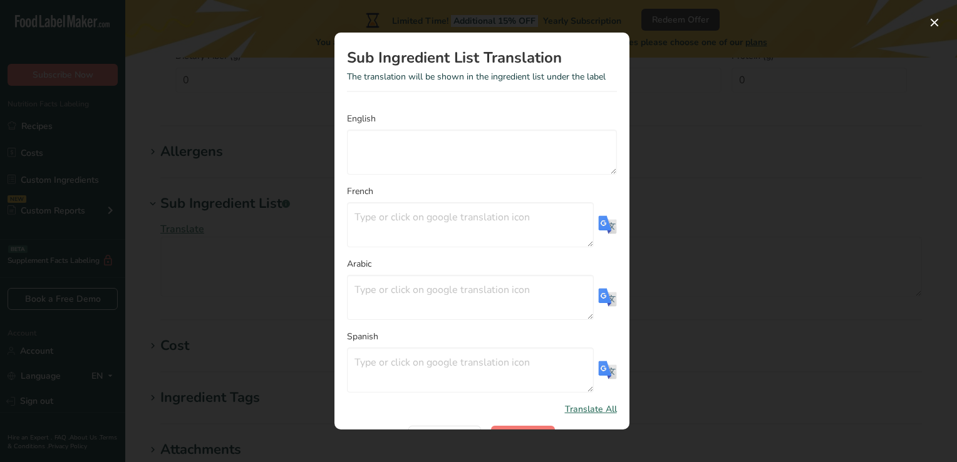
click at [767, 267] on div "Translation Modal" at bounding box center [478, 231] width 957 height 462
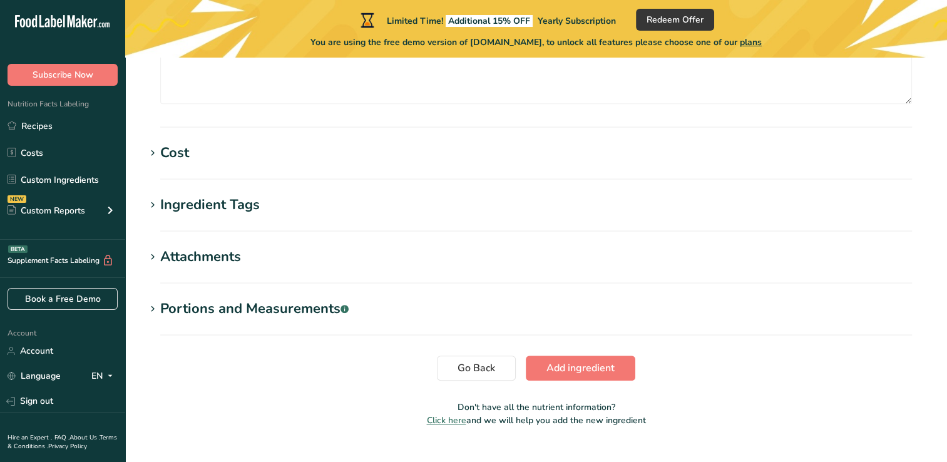
scroll to position [953, 0]
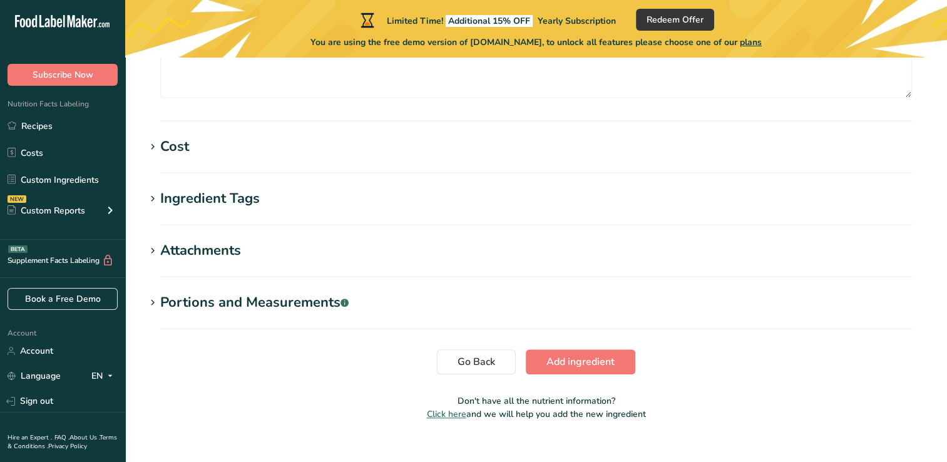
click at [237, 202] on div "Ingredient Tags" at bounding box center [210, 198] width 100 height 21
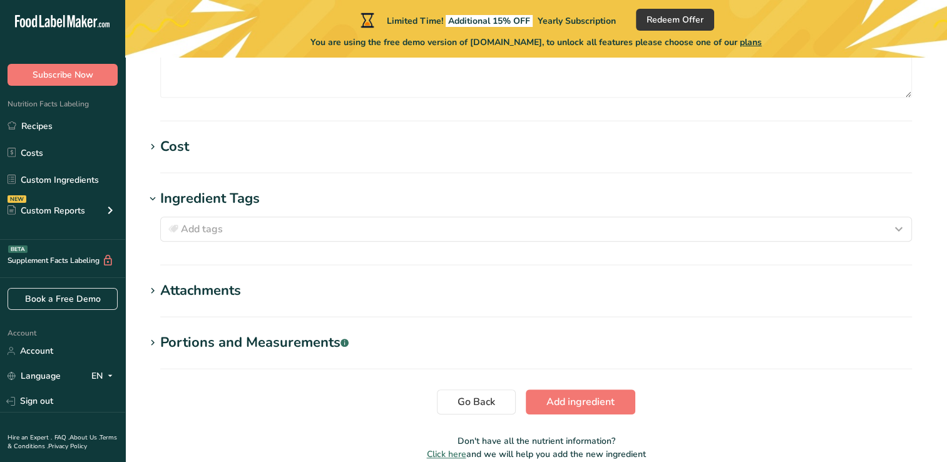
click at [237, 193] on div "Ingredient Tags" at bounding box center [210, 198] width 100 height 21
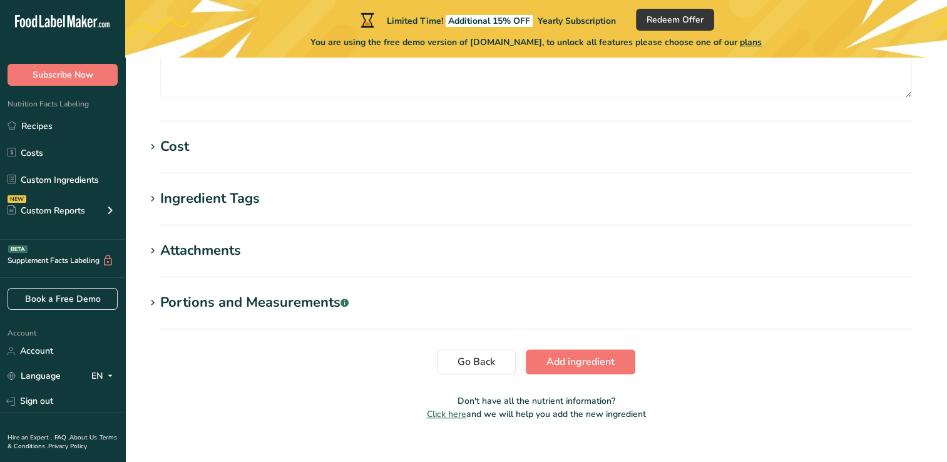
click at [321, 299] on div "Portions and Measurements .a-a{fill:#347362;}.b-a{fill:#fff;}" at bounding box center [254, 302] width 188 height 21
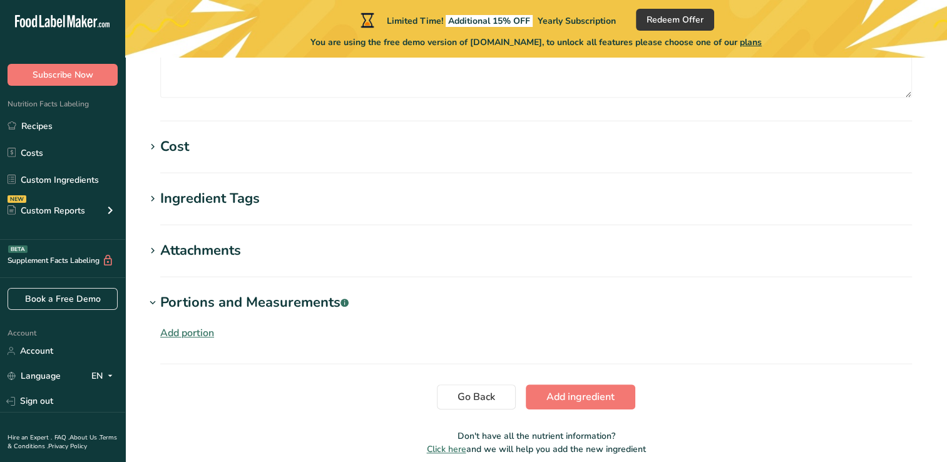
click at [307, 296] on div "Portions and Measurements .a-a{fill:#347362;}.b-a{fill:#fff;}" at bounding box center [254, 302] width 188 height 21
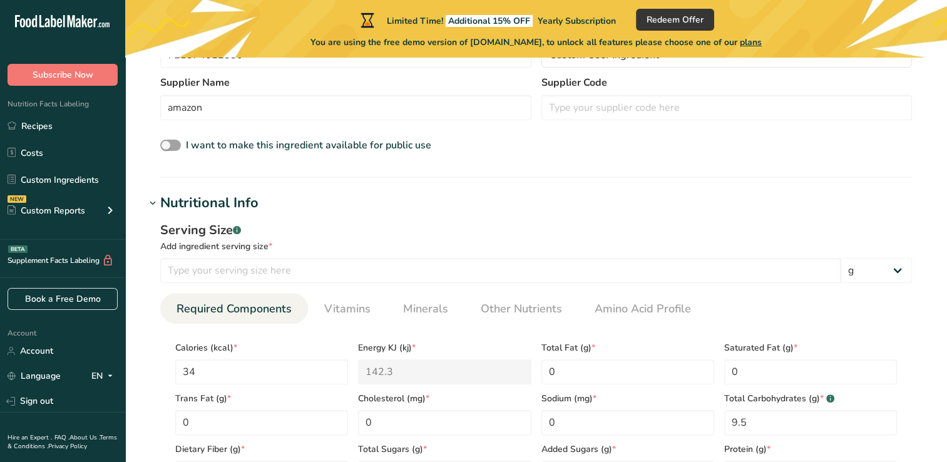
scroll to position [360, 0]
click at [386, 265] on input "number" at bounding box center [500, 271] width 681 height 25
drag, startPoint x: 501, startPoint y: 5, endPoint x: 461, endPoint y: 260, distance: 258.5
click at [461, 260] on input "number" at bounding box center [500, 271] width 681 height 25
click at [489, 268] on input "number" at bounding box center [500, 271] width 681 height 25
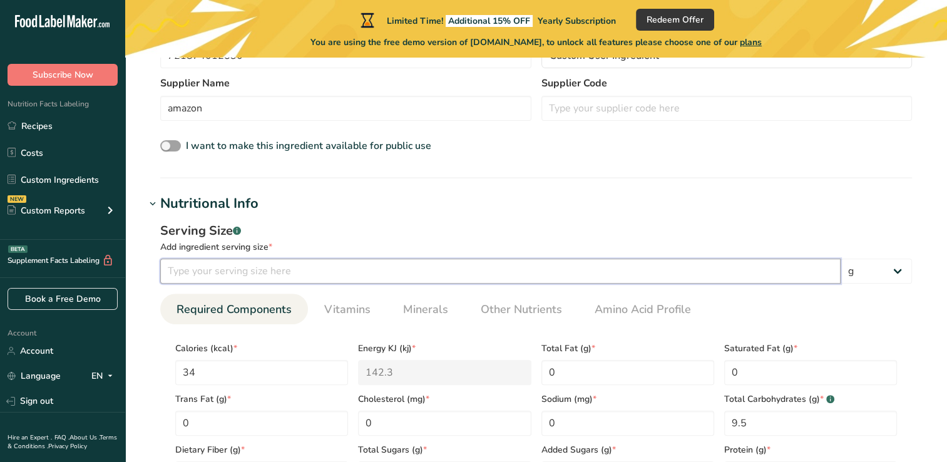
click at [500, 269] on input "number" at bounding box center [500, 271] width 681 height 25
type input "10"
click at [697, 211] on h1 "Nutritional Info" at bounding box center [536, 203] width 782 height 21
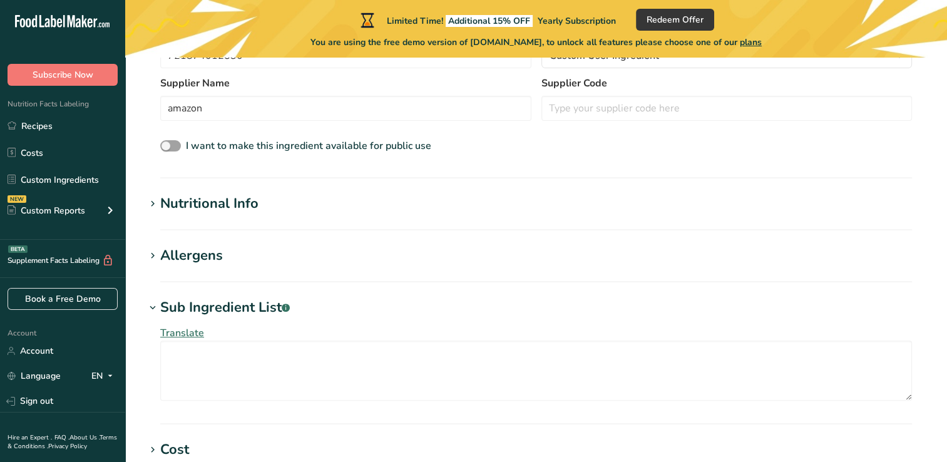
click at [248, 252] on h1 "Allergens" at bounding box center [536, 255] width 782 height 21
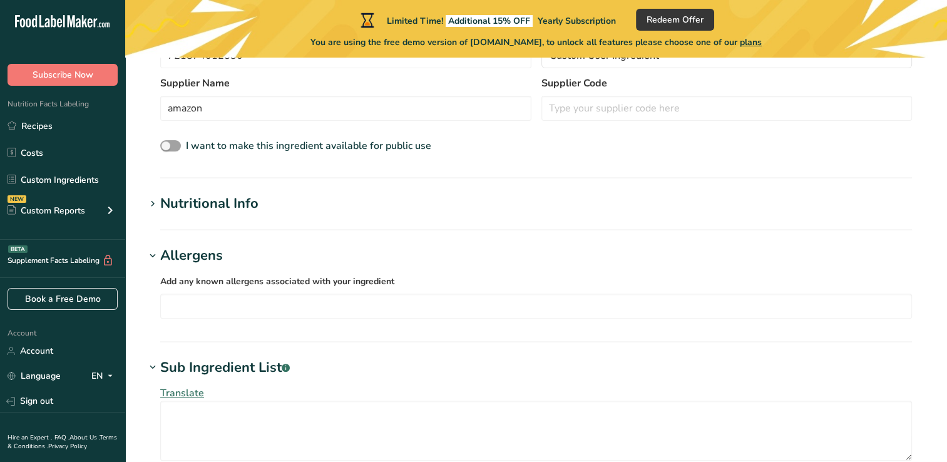
click at [255, 212] on div "Nutritional Info" at bounding box center [209, 203] width 98 height 21
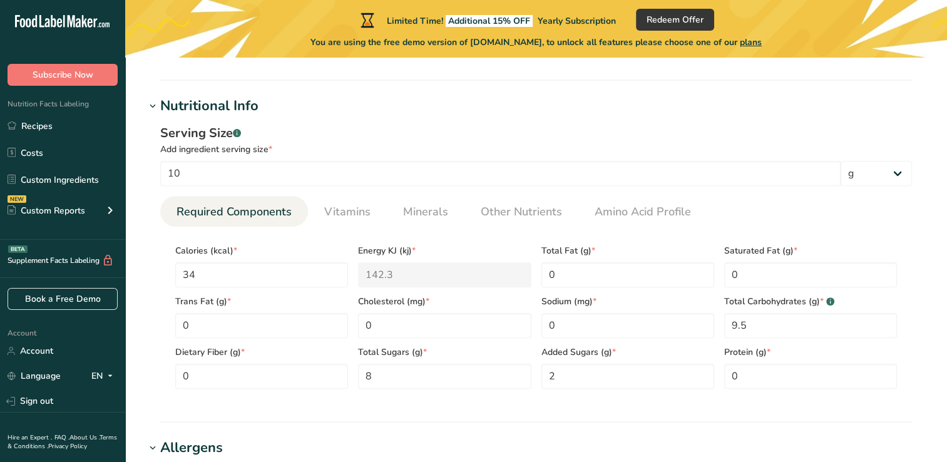
scroll to position [458, 0]
click at [540, 217] on span "Other Nutrients" at bounding box center [521, 211] width 81 height 17
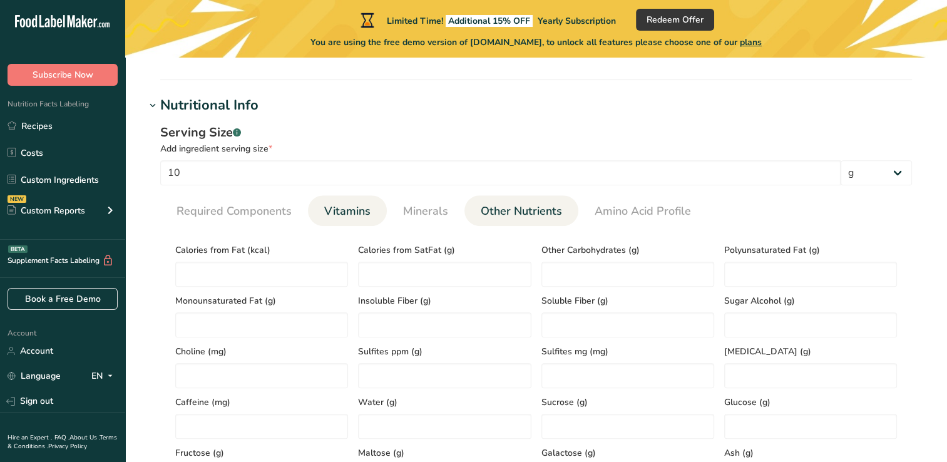
click at [367, 204] on span "Vitamins" at bounding box center [347, 211] width 46 height 17
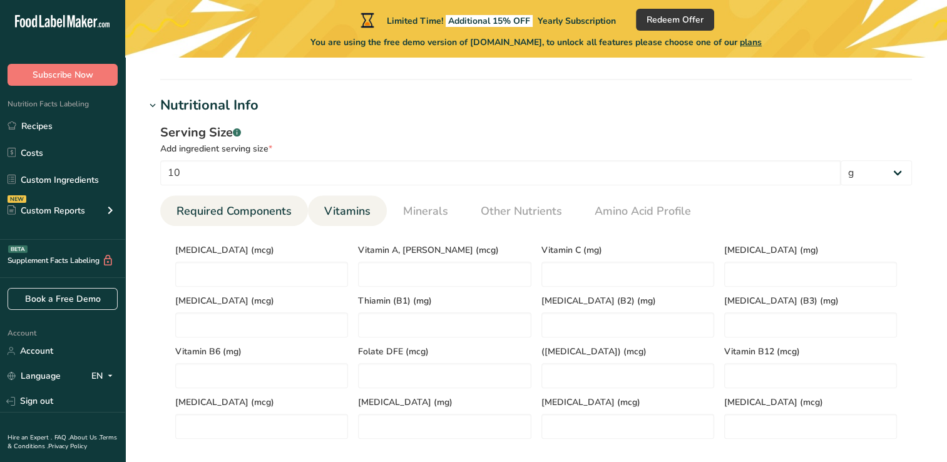
click at [275, 205] on span "Required Components" at bounding box center [234, 211] width 115 height 17
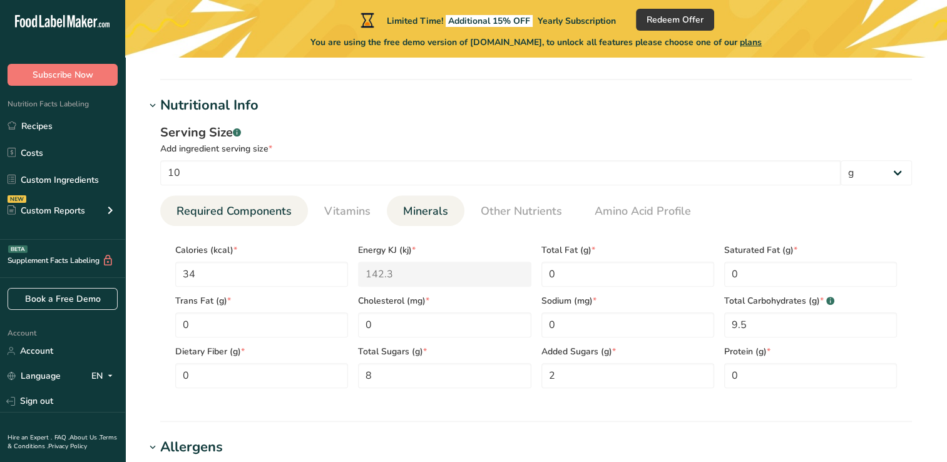
click at [414, 199] on link "Minerals" at bounding box center [425, 211] width 55 height 32
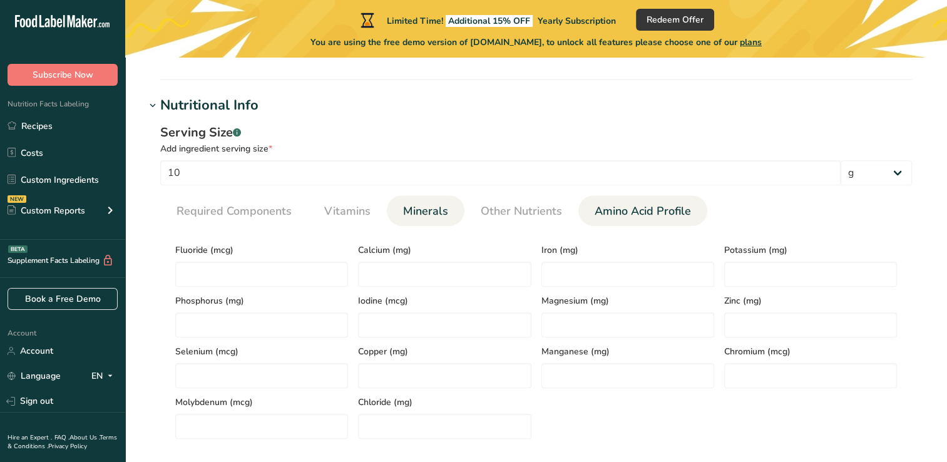
click at [649, 197] on link "Amino Acid Profile" at bounding box center [643, 211] width 106 height 32
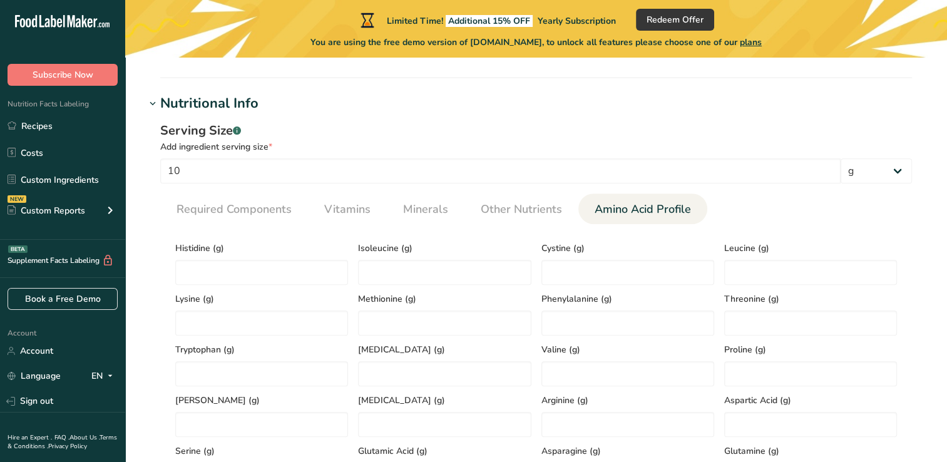
scroll to position [456, 0]
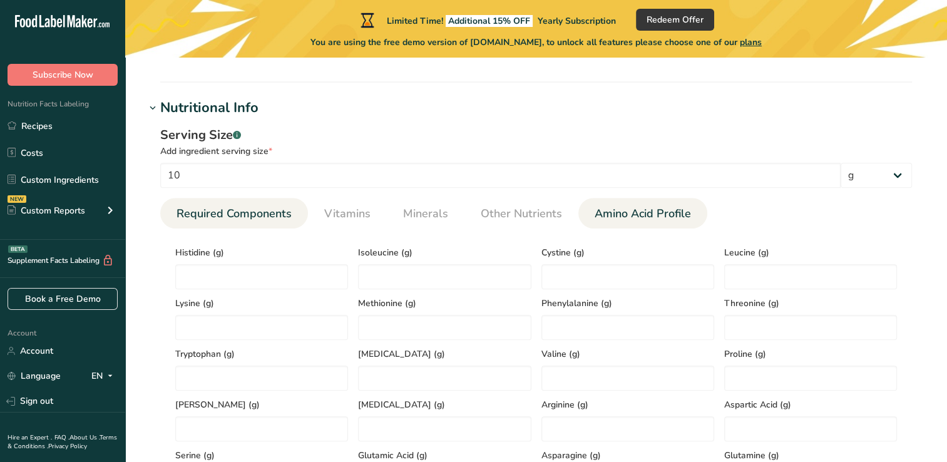
click at [259, 209] on span "Required Components" at bounding box center [234, 213] width 115 height 17
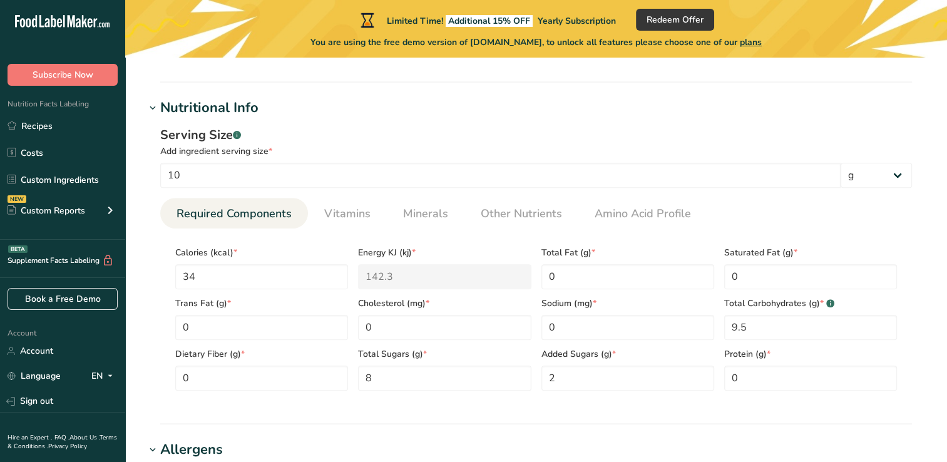
scroll to position [365, 0]
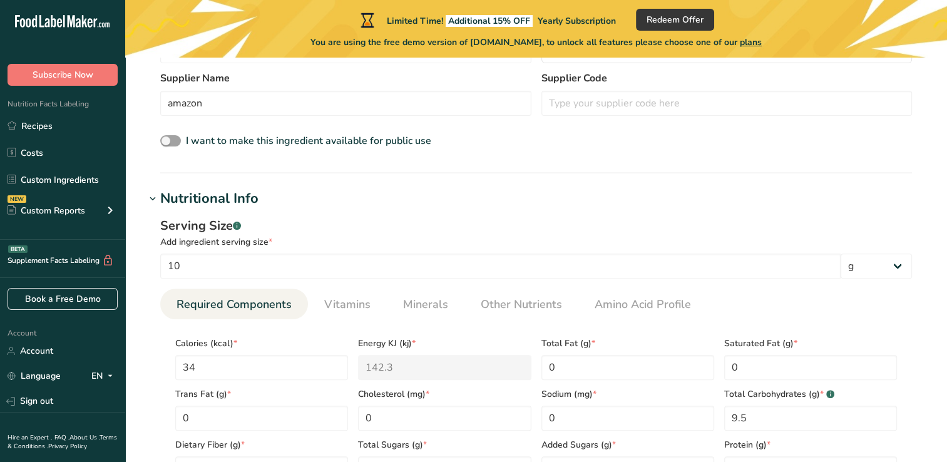
click at [225, 198] on div "Nutritional Info" at bounding box center [209, 198] width 98 height 21
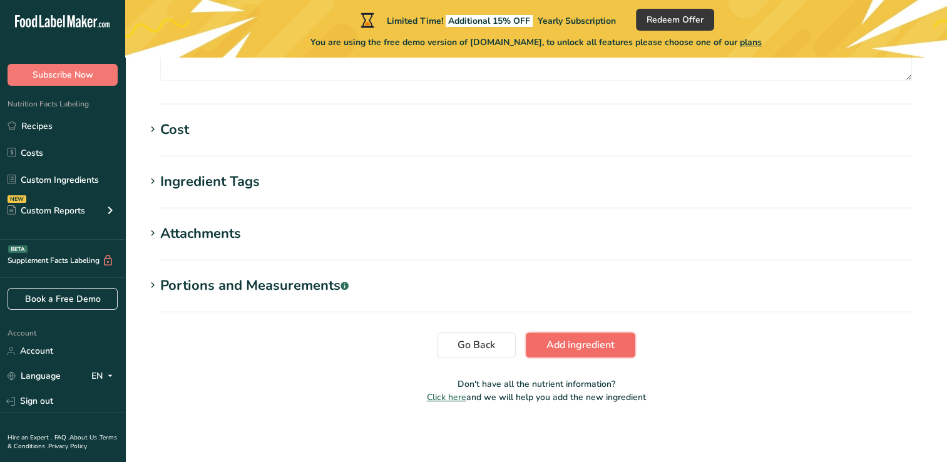
click at [610, 353] on button "Add ingredient" at bounding box center [581, 344] width 110 height 25
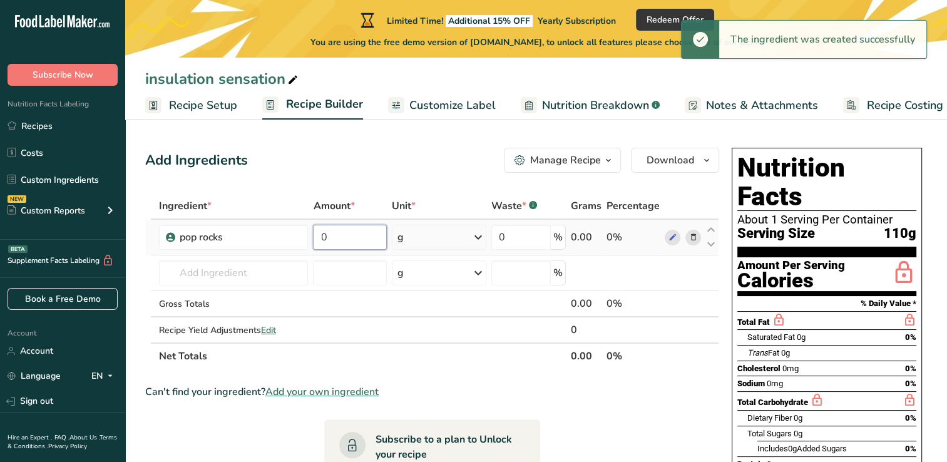
click at [376, 244] on input "0" at bounding box center [350, 237] width 74 height 25
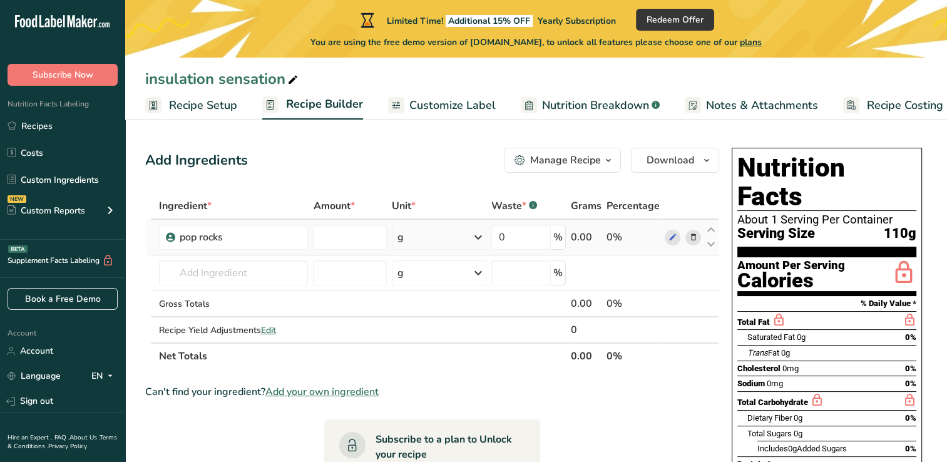
type input "0"
click at [413, 245] on div "Ingredient * Amount * Unit * Waste * .a-a{fill:#347362;}.b-a{fill:#fff;} Grams …" at bounding box center [432, 281] width 574 height 177
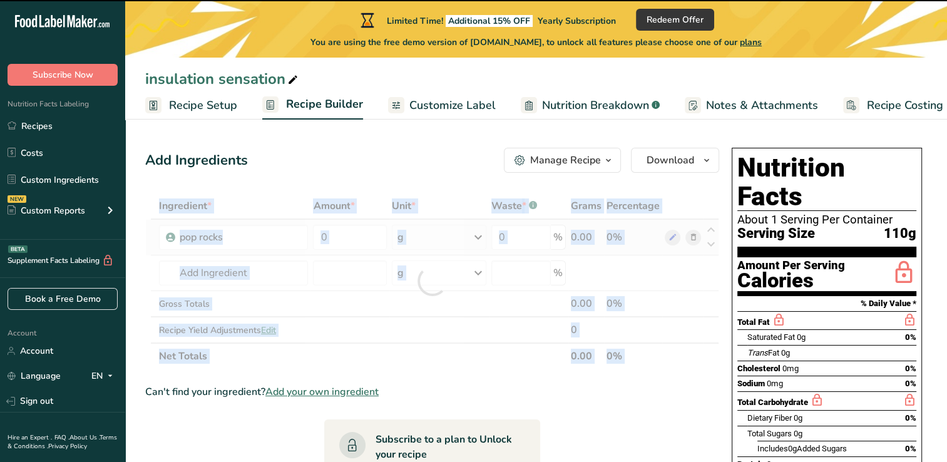
click at [413, 245] on div at bounding box center [432, 281] width 574 height 177
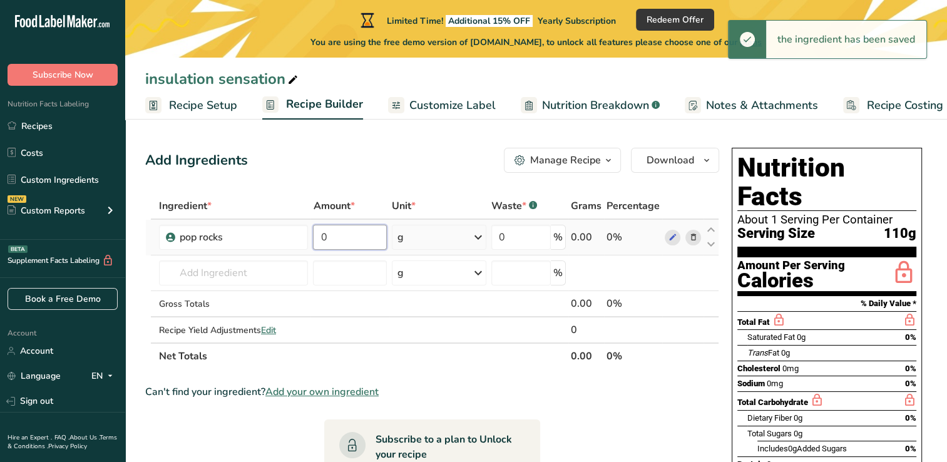
click at [341, 245] on input "0" at bounding box center [350, 237] width 74 height 25
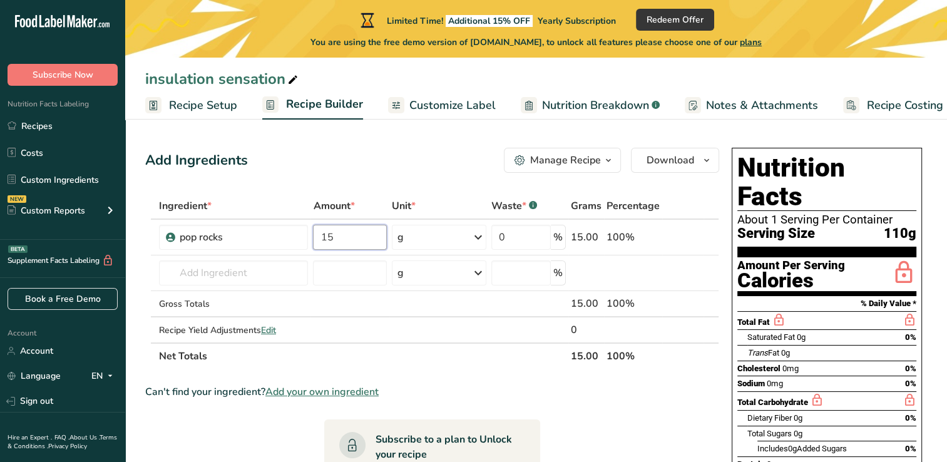
type input "15"
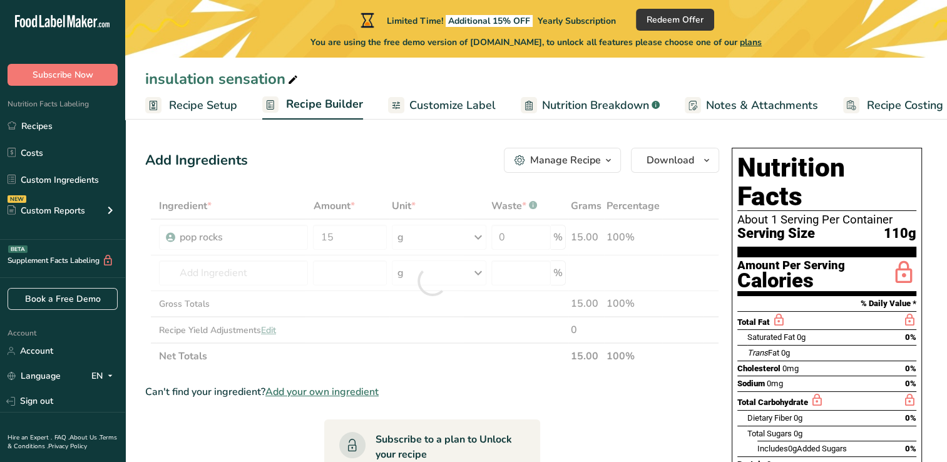
click at [433, 163] on div "Add Ingredients Manage Recipe Delete Recipe Duplicate Recipe Scale Recipe Save …" at bounding box center [432, 160] width 574 height 25
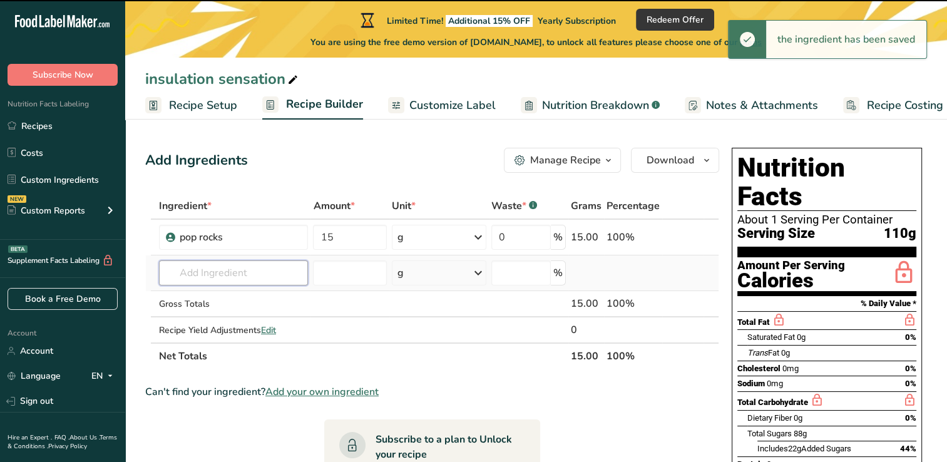
click at [271, 267] on input "text" at bounding box center [234, 272] width 150 height 25
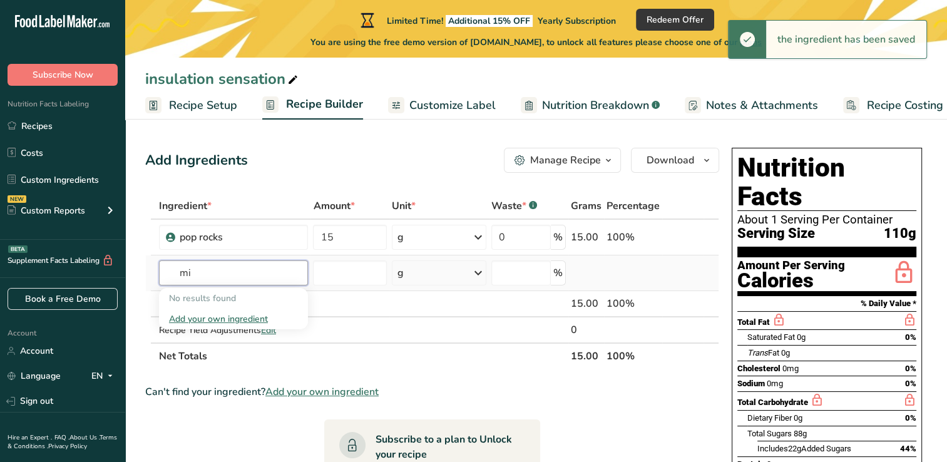
type input "m"
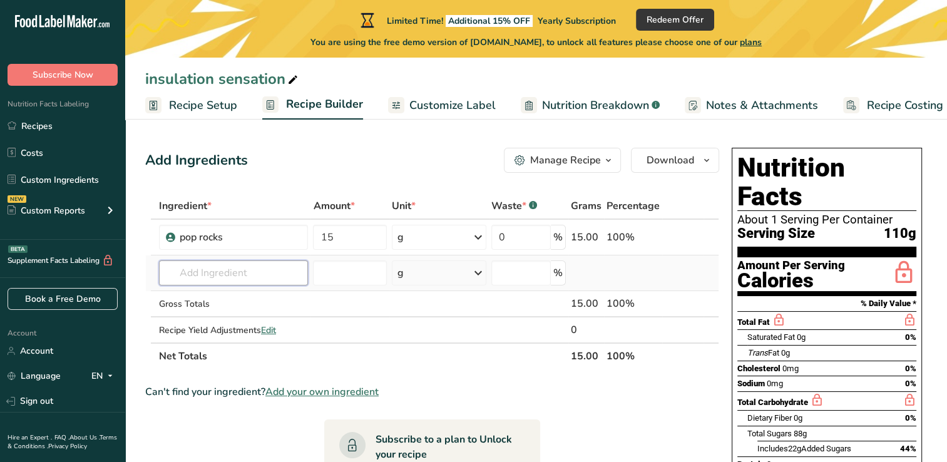
type input "i"
type input "milk"
click at [242, 321] on div "Add your own ingredient" at bounding box center [234, 318] width 130 height 13
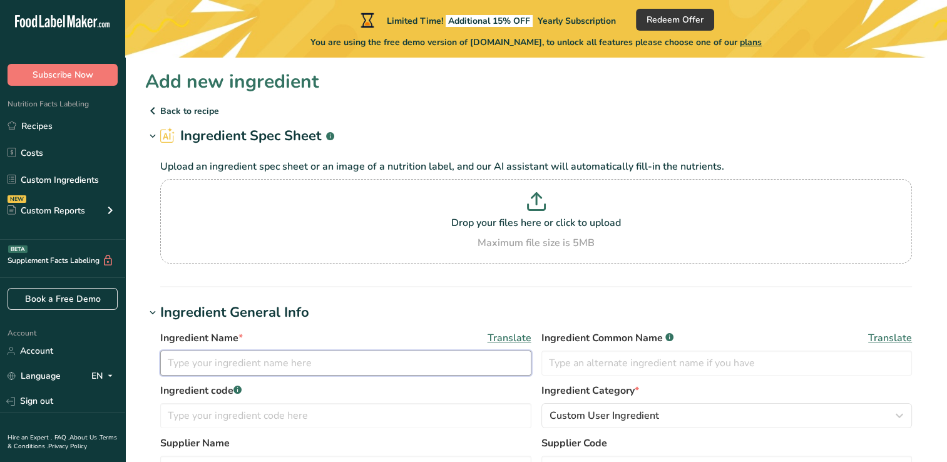
click at [406, 371] on input "text" at bounding box center [345, 363] width 371 height 25
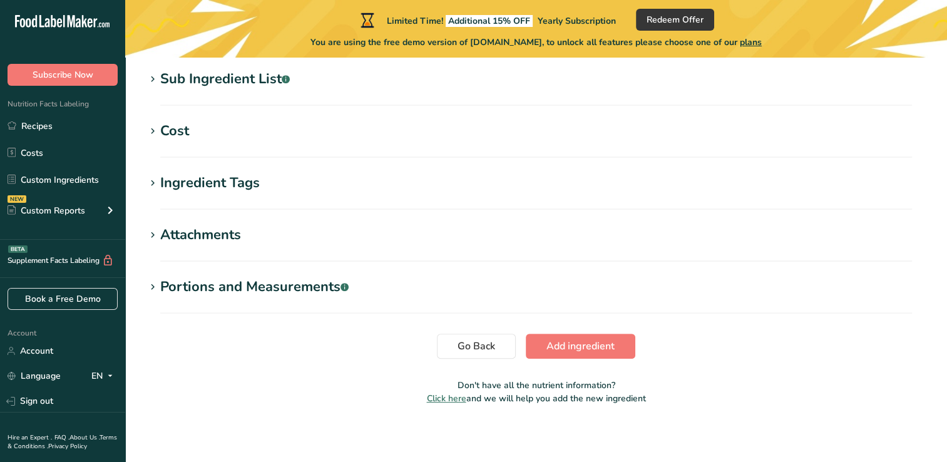
scroll to position [591, 0]
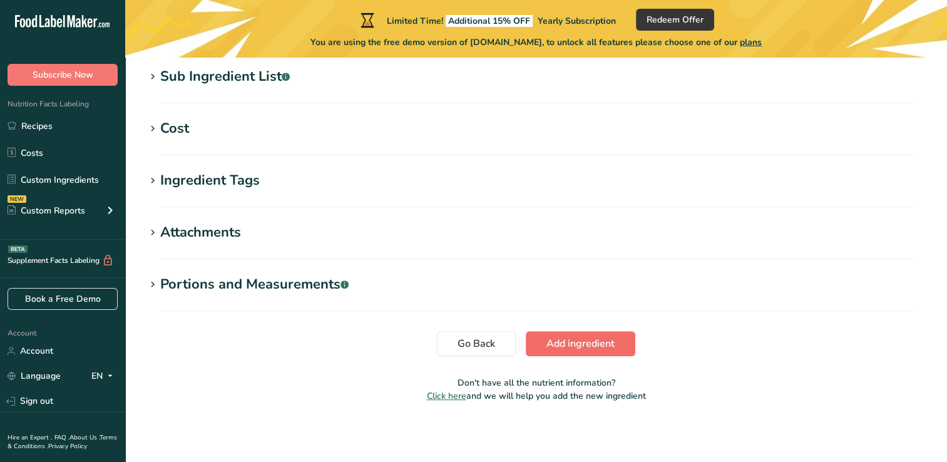
type input "milk"
click at [582, 349] on span "Add ingredient" at bounding box center [581, 343] width 68 height 15
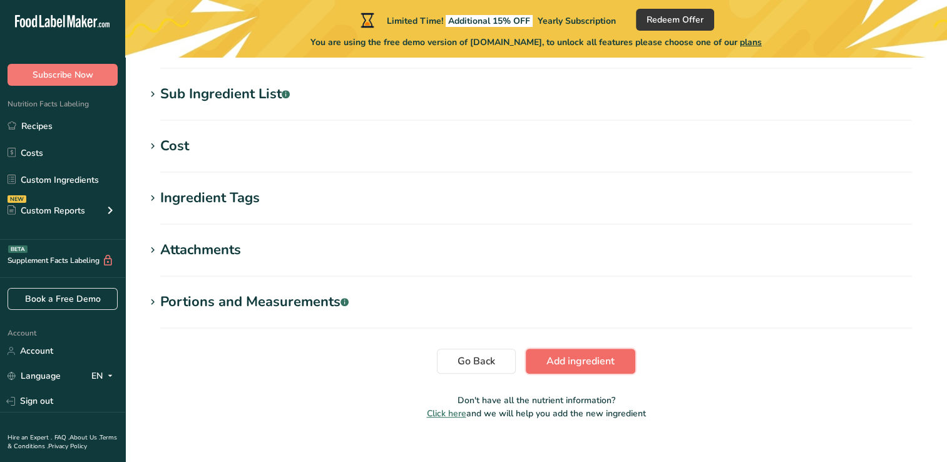
click at [603, 357] on span "Add ingredient" at bounding box center [581, 361] width 68 height 15
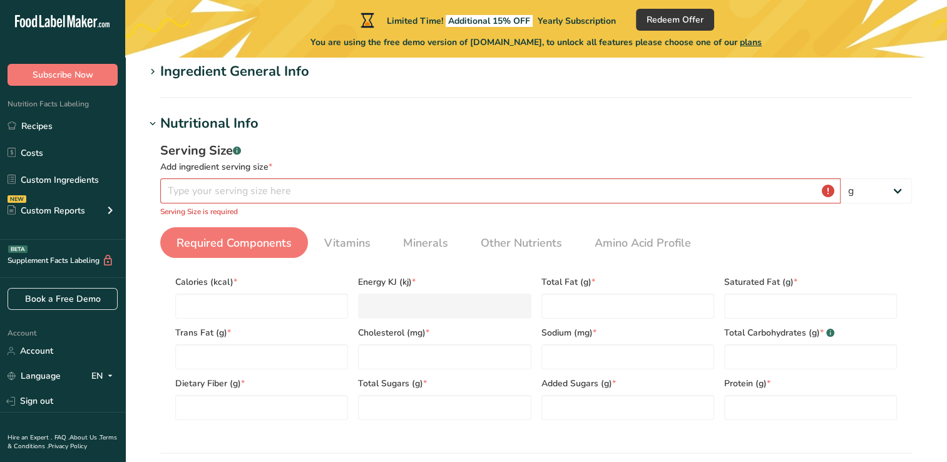
scroll to position [115, 0]
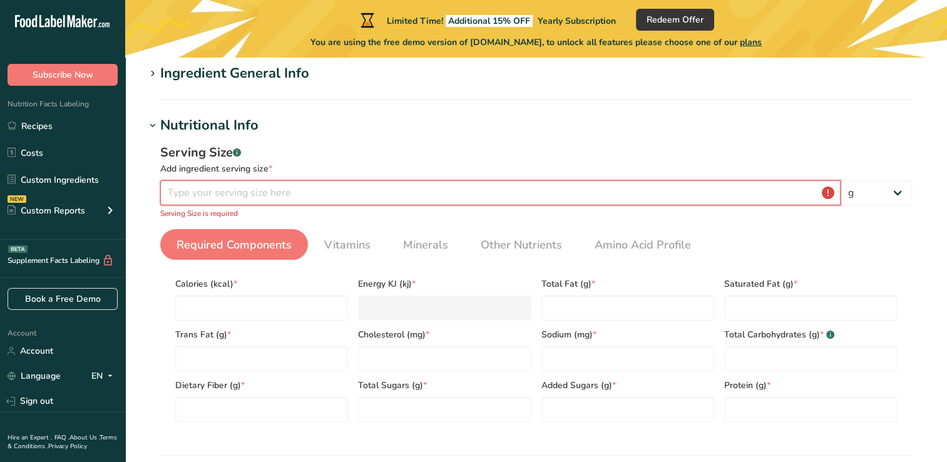
click at [276, 188] on input "number" at bounding box center [500, 192] width 681 height 25
